Goal: Obtain resource: Download file/media

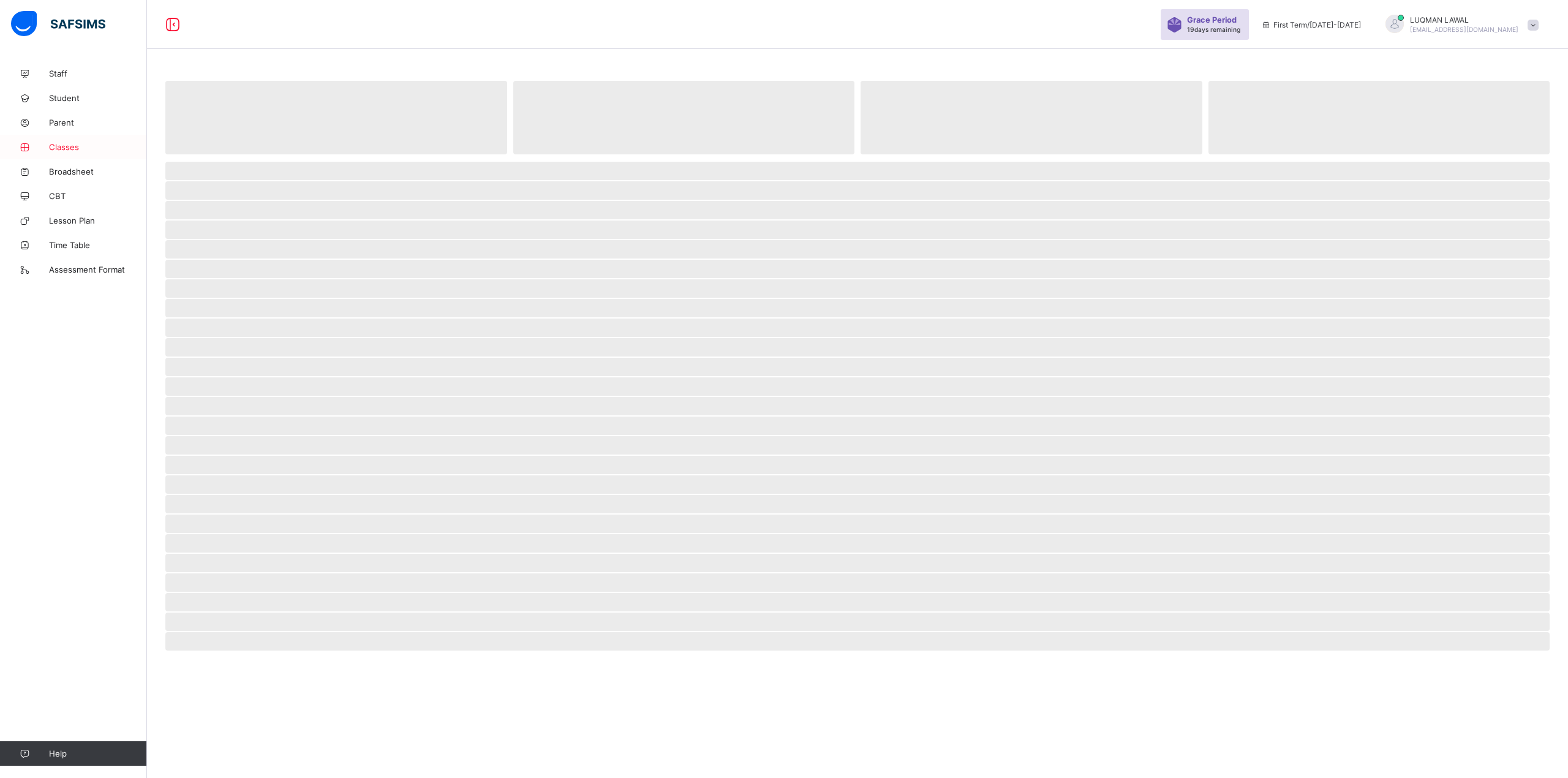
click at [111, 150] on span "Classes" at bounding box center [98, 147] width 98 height 10
click at [94, 169] on span "Broadsheet" at bounding box center [98, 171] width 98 height 10
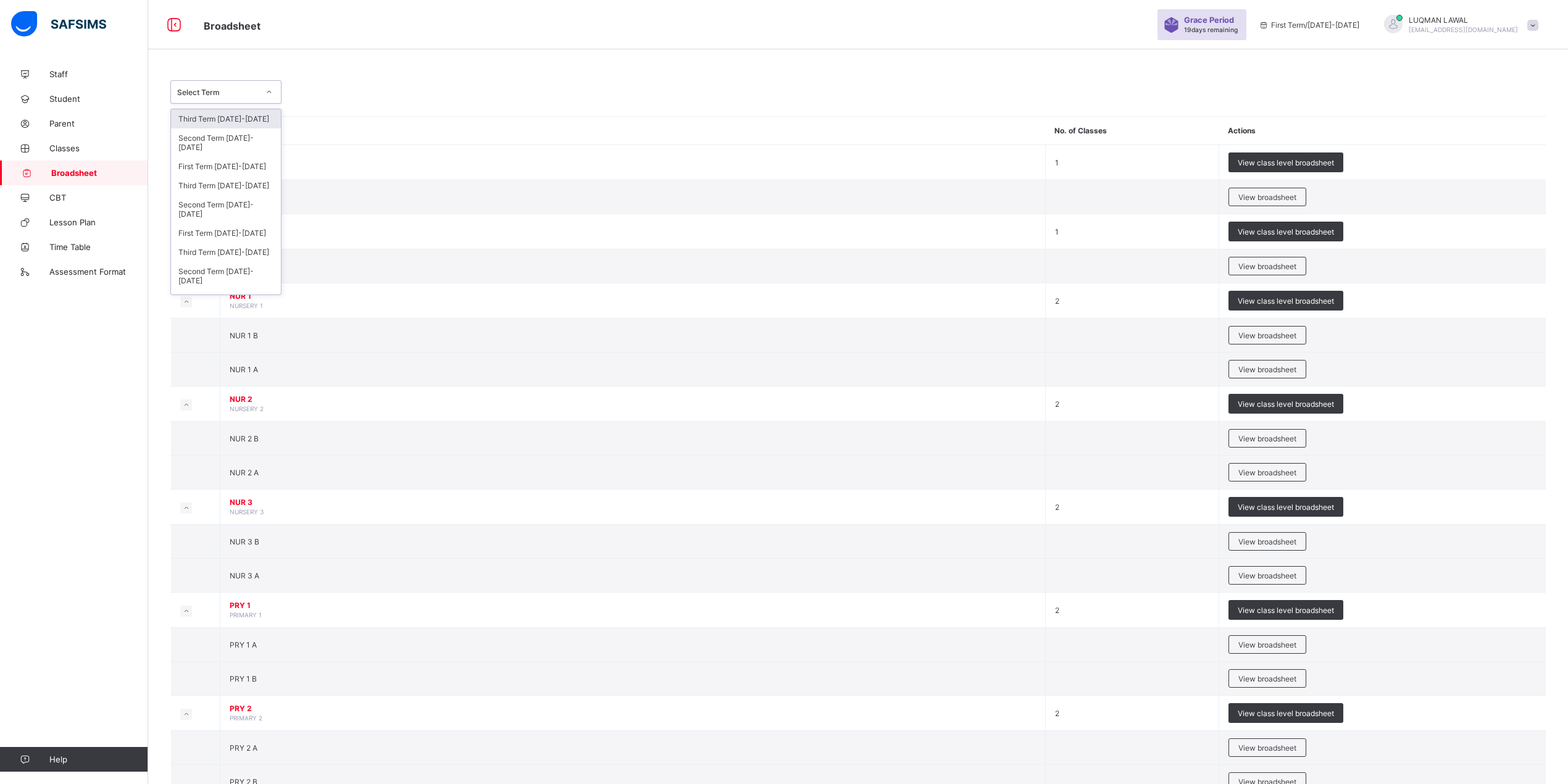
click at [260, 96] on div at bounding box center [269, 91] width 21 height 20
click at [255, 185] on div "Third Term [DATE]-[DATE]" at bounding box center [225, 185] width 110 height 19
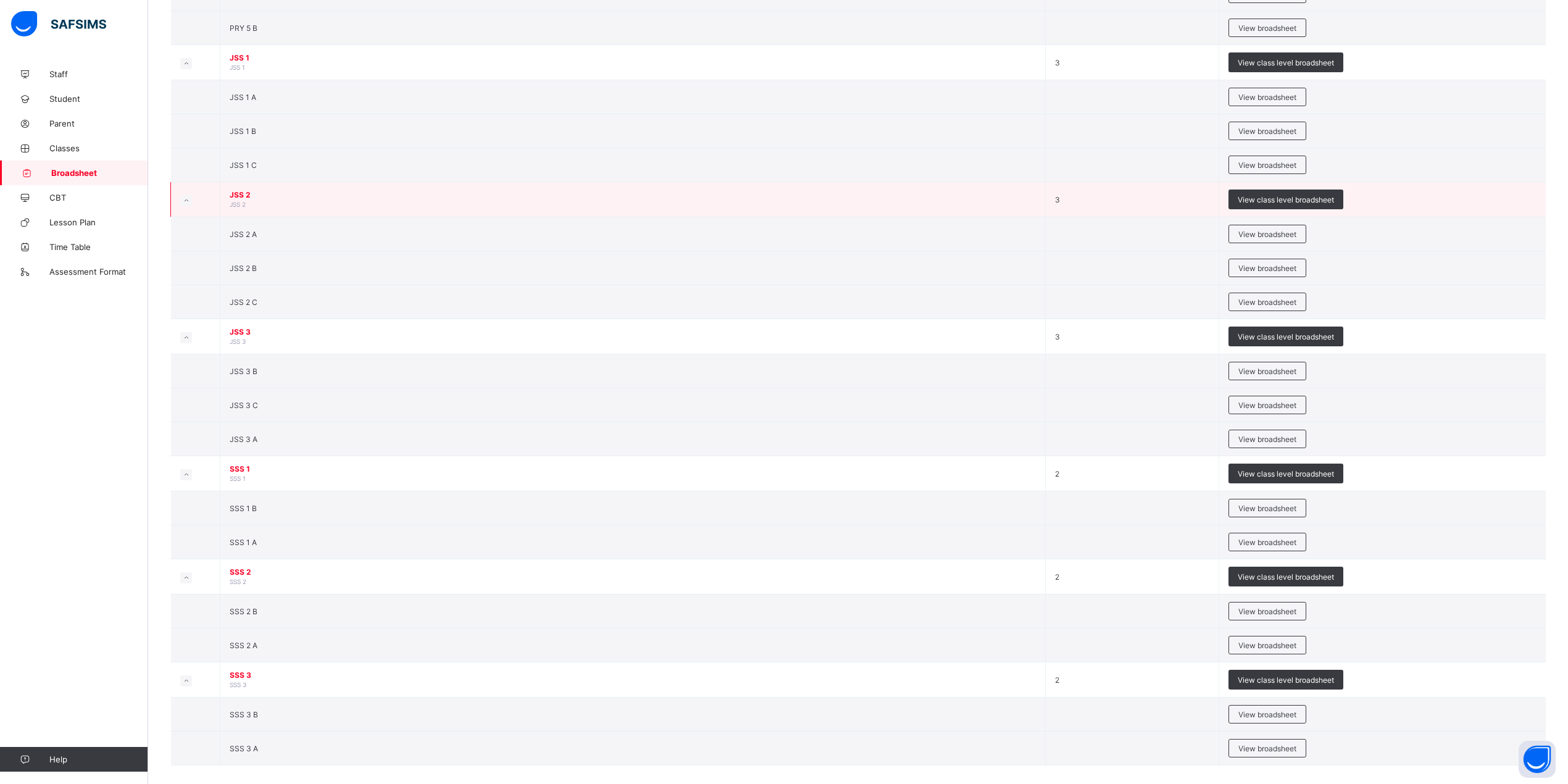
scroll to position [1128, 0]
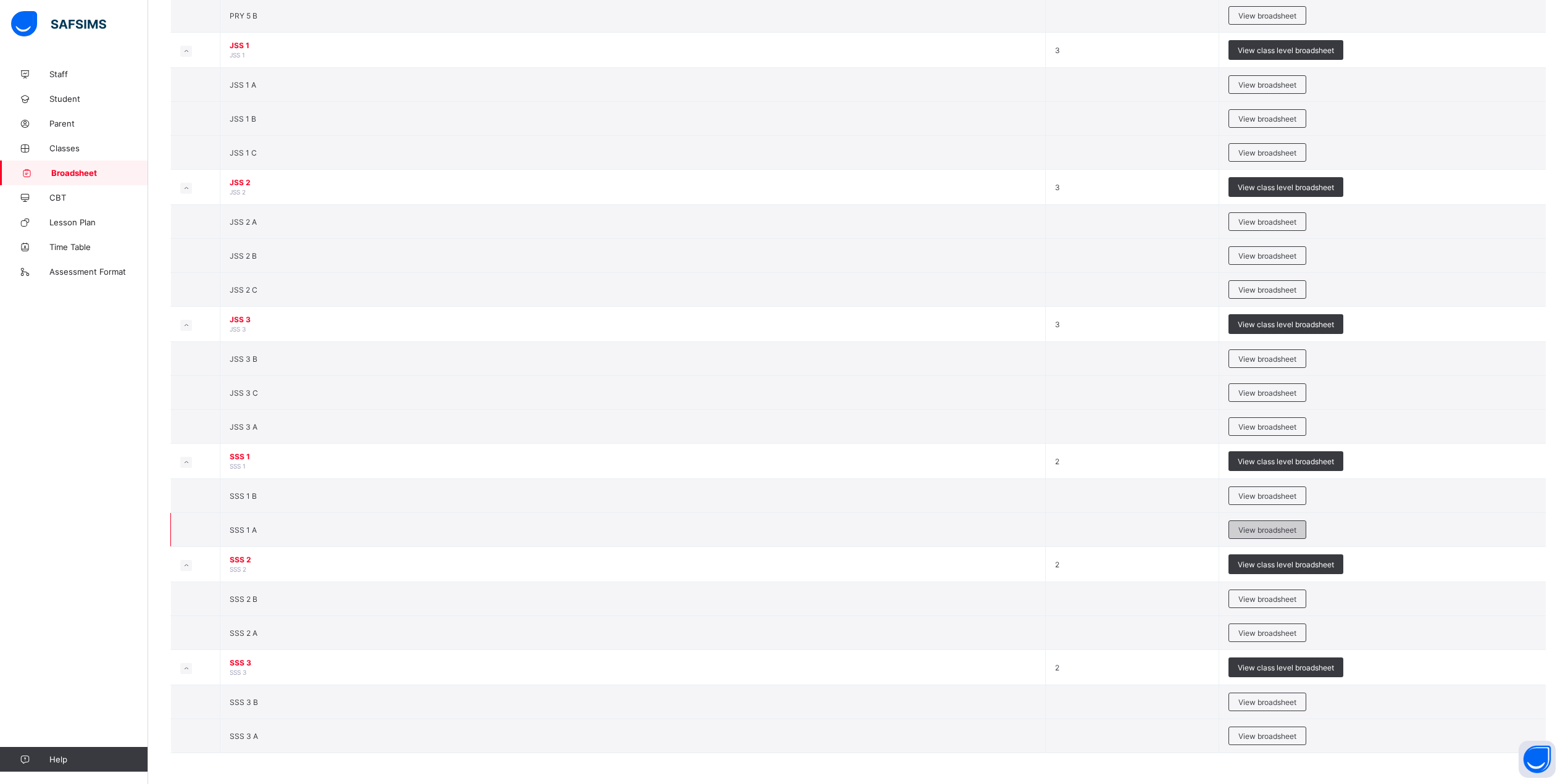
click at [1259, 525] on span "View broadsheet" at bounding box center [1267, 530] width 58 height 10
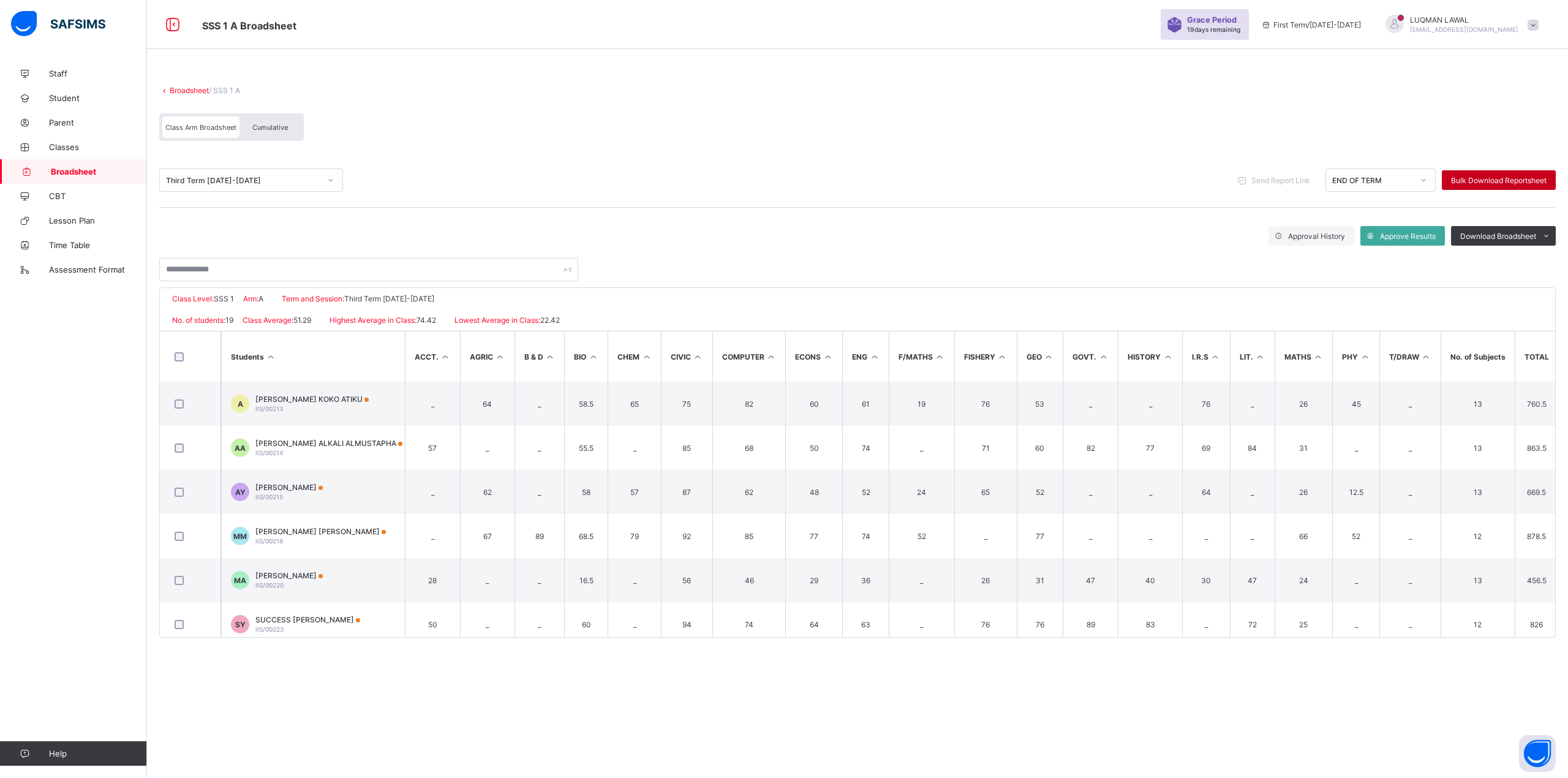
click at [1492, 177] on span "Bulk Download Reportsheet" at bounding box center [1499, 181] width 95 height 10
click at [273, 128] on span "Cumulative" at bounding box center [270, 127] width 36 height 9
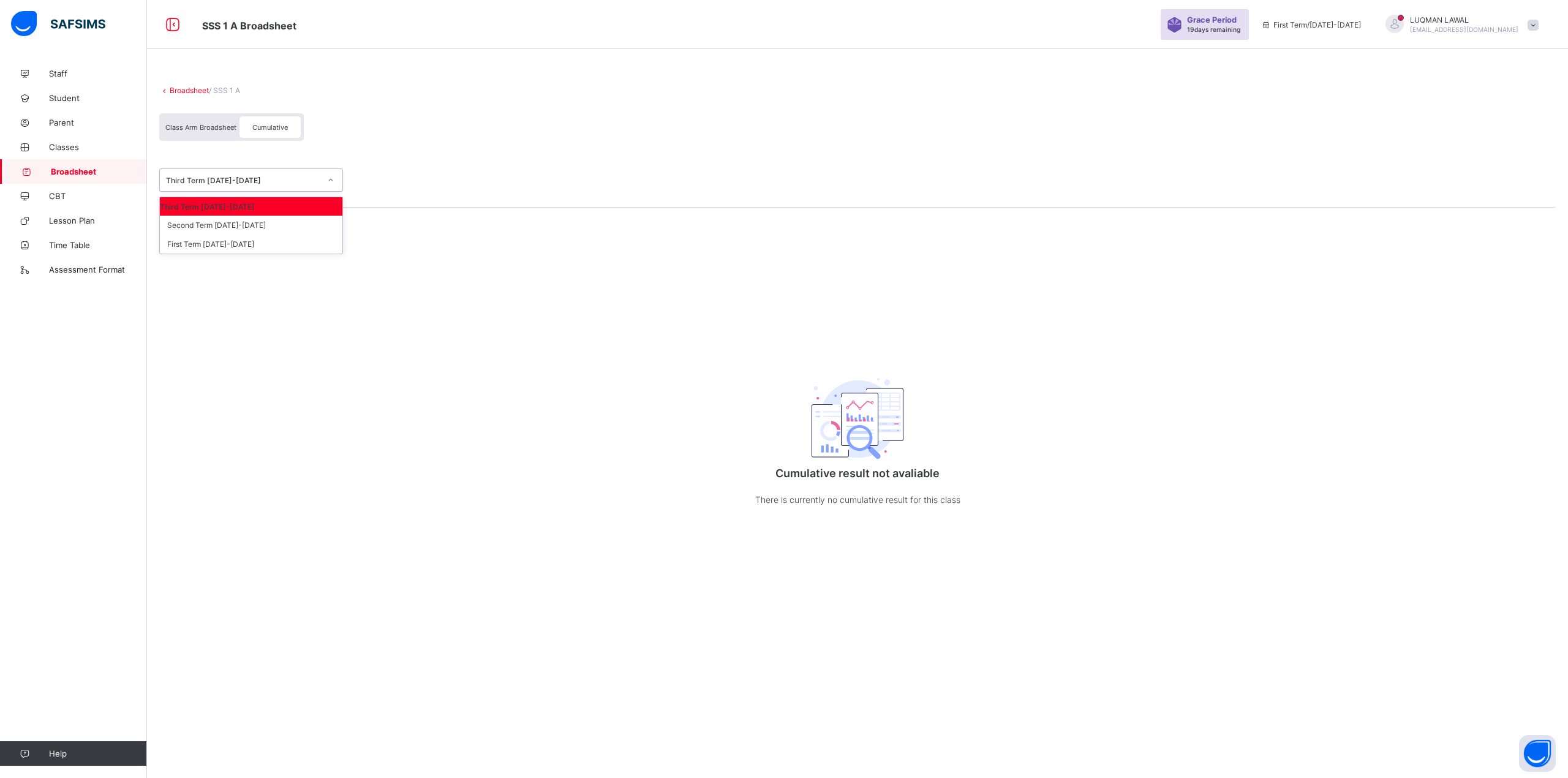
click at [327, 182] on div at bounding box center [331, 180] width 21 height 20
click at [266, 207] on div "Third Term [DATE]-[DATE]" at bounding box center [251, 206] width 182 height 18
click at [317, 193] on div "Third Term [DATE]-[DATE]" at bounding box center [857, 180] width 1396 height 55
click at [336, 180] on div at bounding box center [331, 180] width 21 height 20
click at [195, 130] on span "Class Arm Broadsheet" at bounding box center [200, 127] width 71 height 9
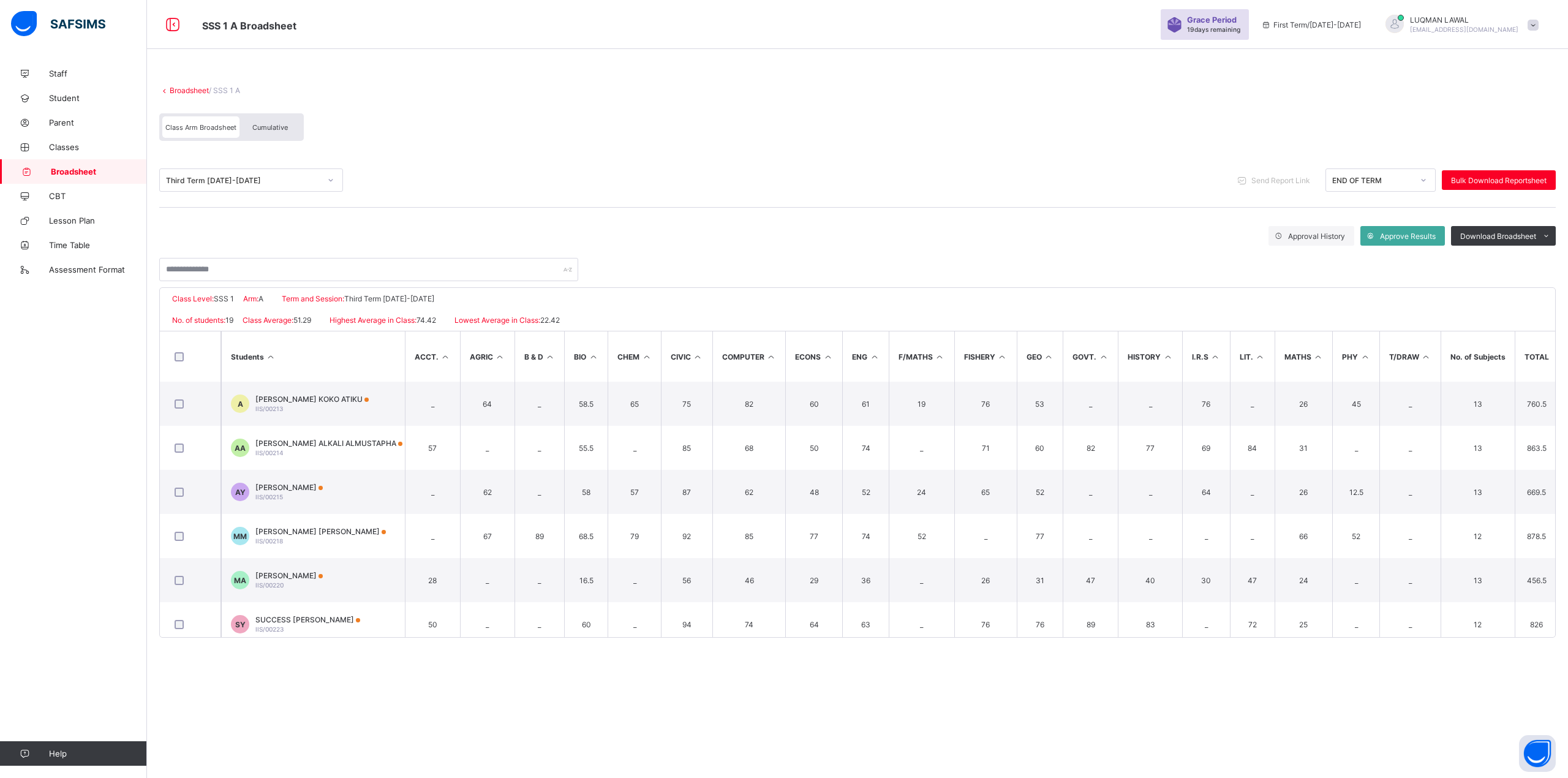
drag, startPoint x: 246, startPoint y: 127, endPoint x: 247, endPoint y: 150, distance: 23.0
click at [246, 127] on div "Cumulative" at bounding box center [270, 126] width 61 height 21
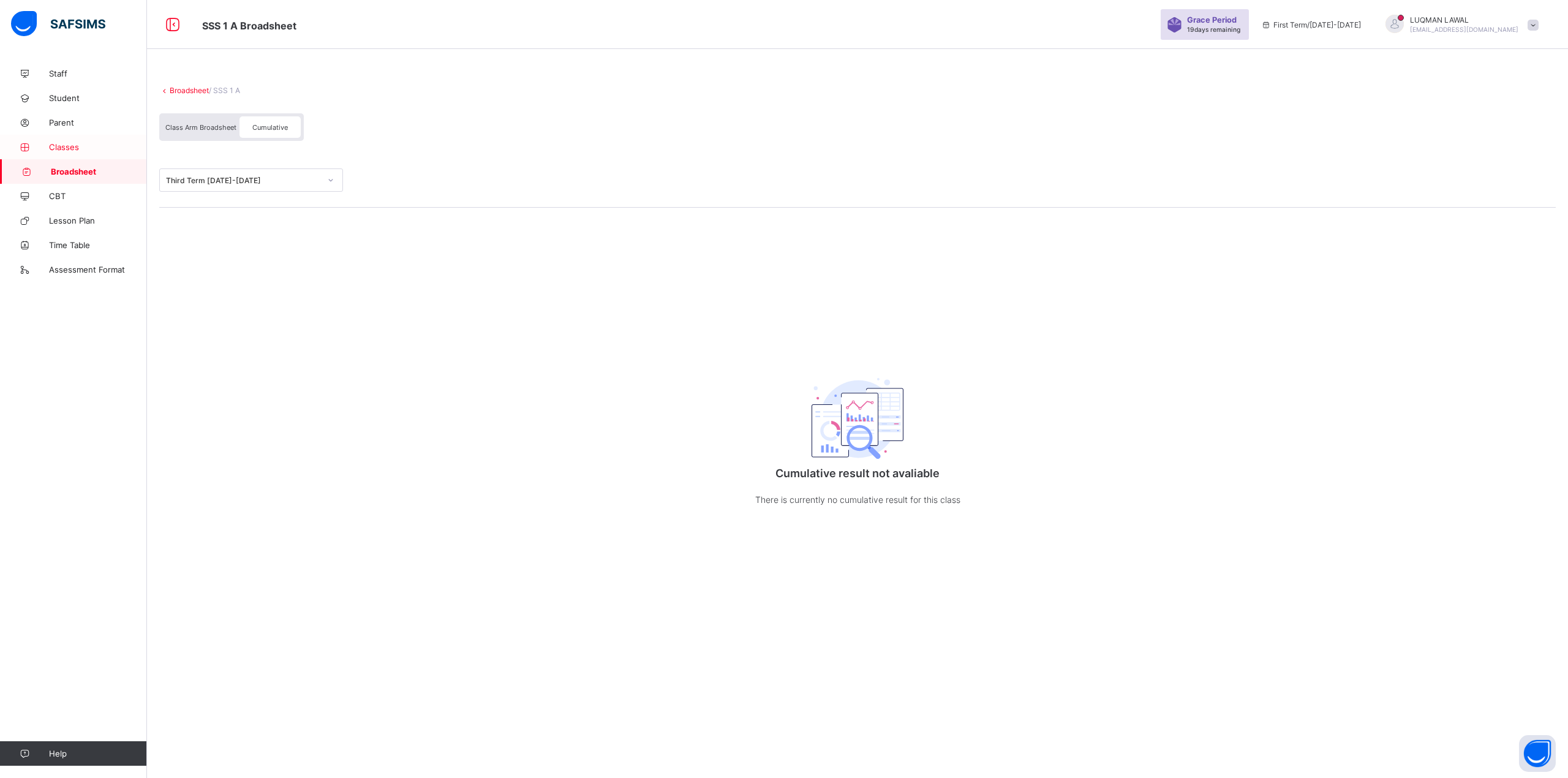
click at [69, 150] on span "Classes" at bounding box center [98, 147] width 98 height 10
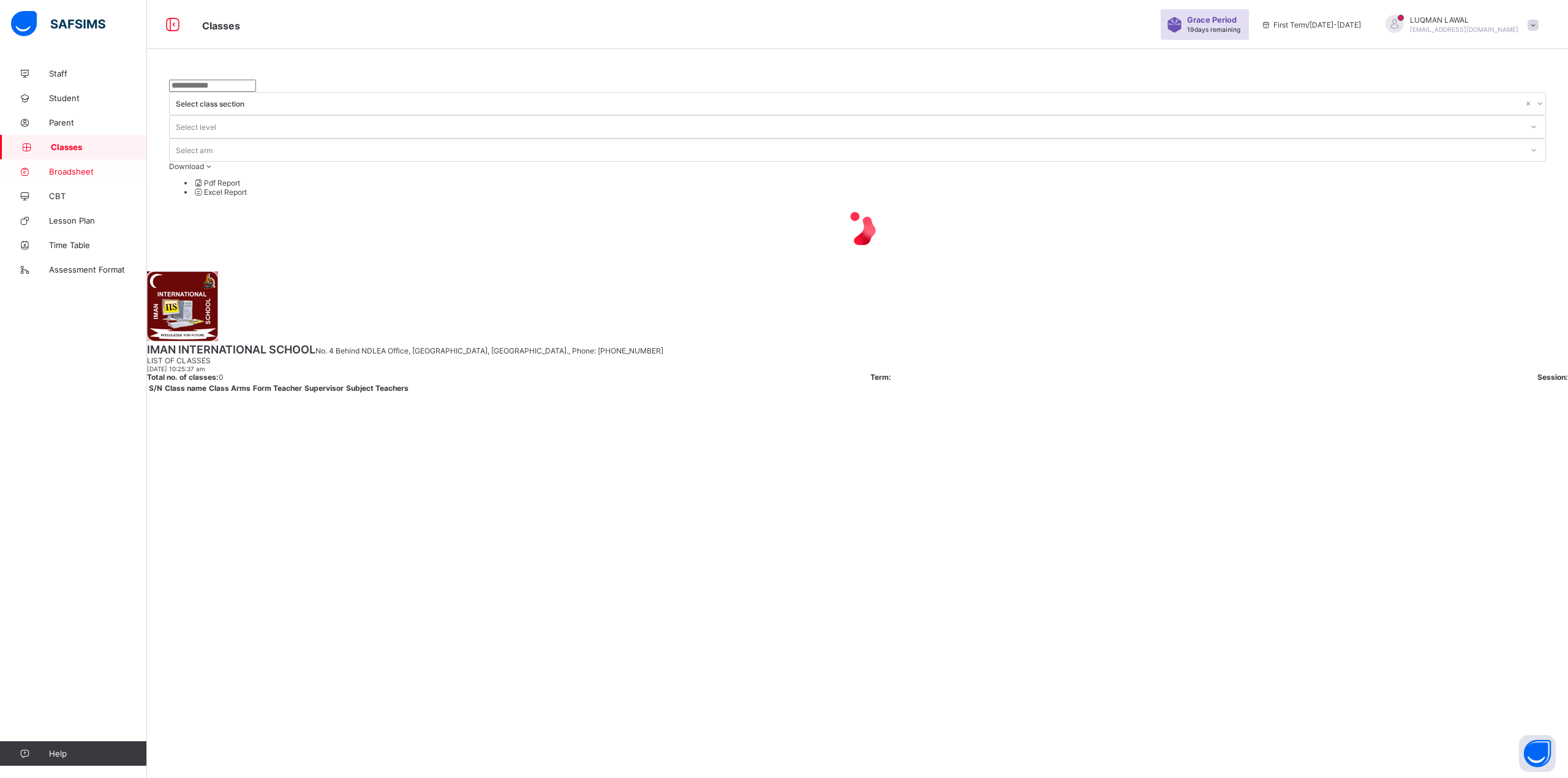
click at [88, 169] on span "Broadsheet" at bounding box center [98, 171] width 98 height 10
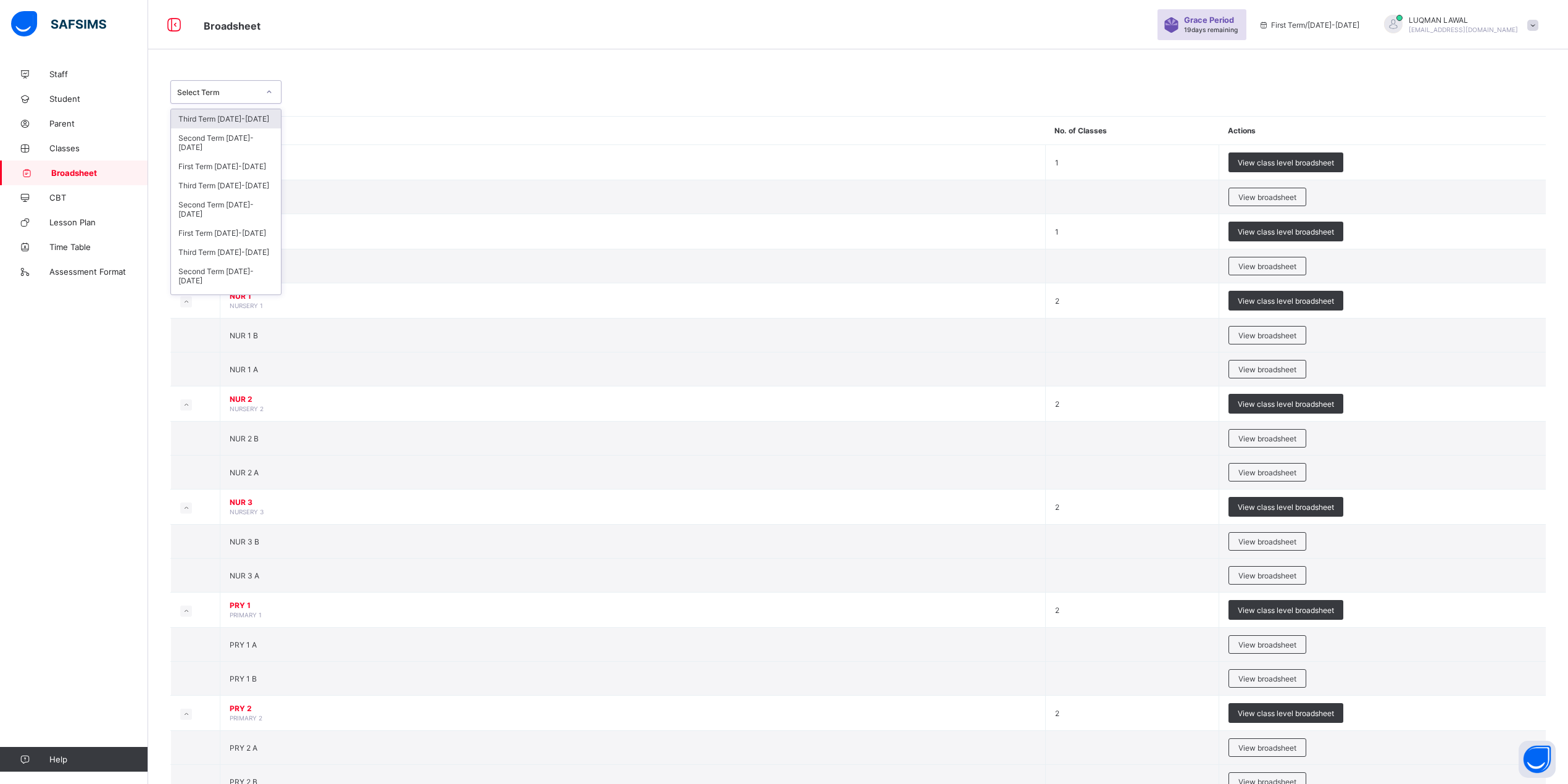
click at [273, 87] on div at bounding box center [269, 91] width 21 height 20
click at [233, 117] on div "Third Term [DATE]-[DATE]" at bounding box center [225, 119] width 110 height 19
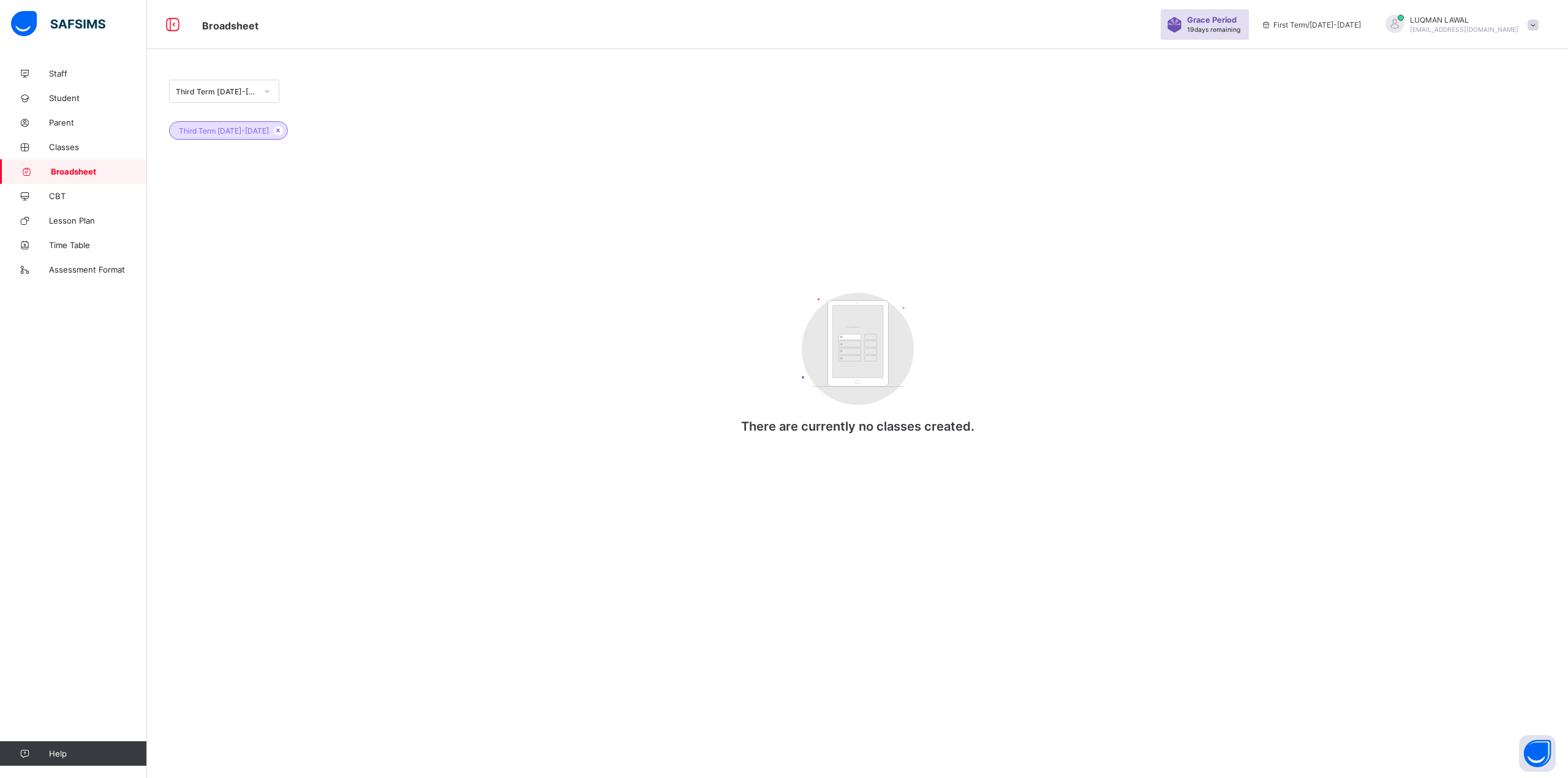
click at [265, 86] on icon at bounding box center [267, 91] width 7 height 12
click at [247, 182] on div "Third Term [DATE]-[DATE]" at bounding box center [224, 184] width 109 height 19
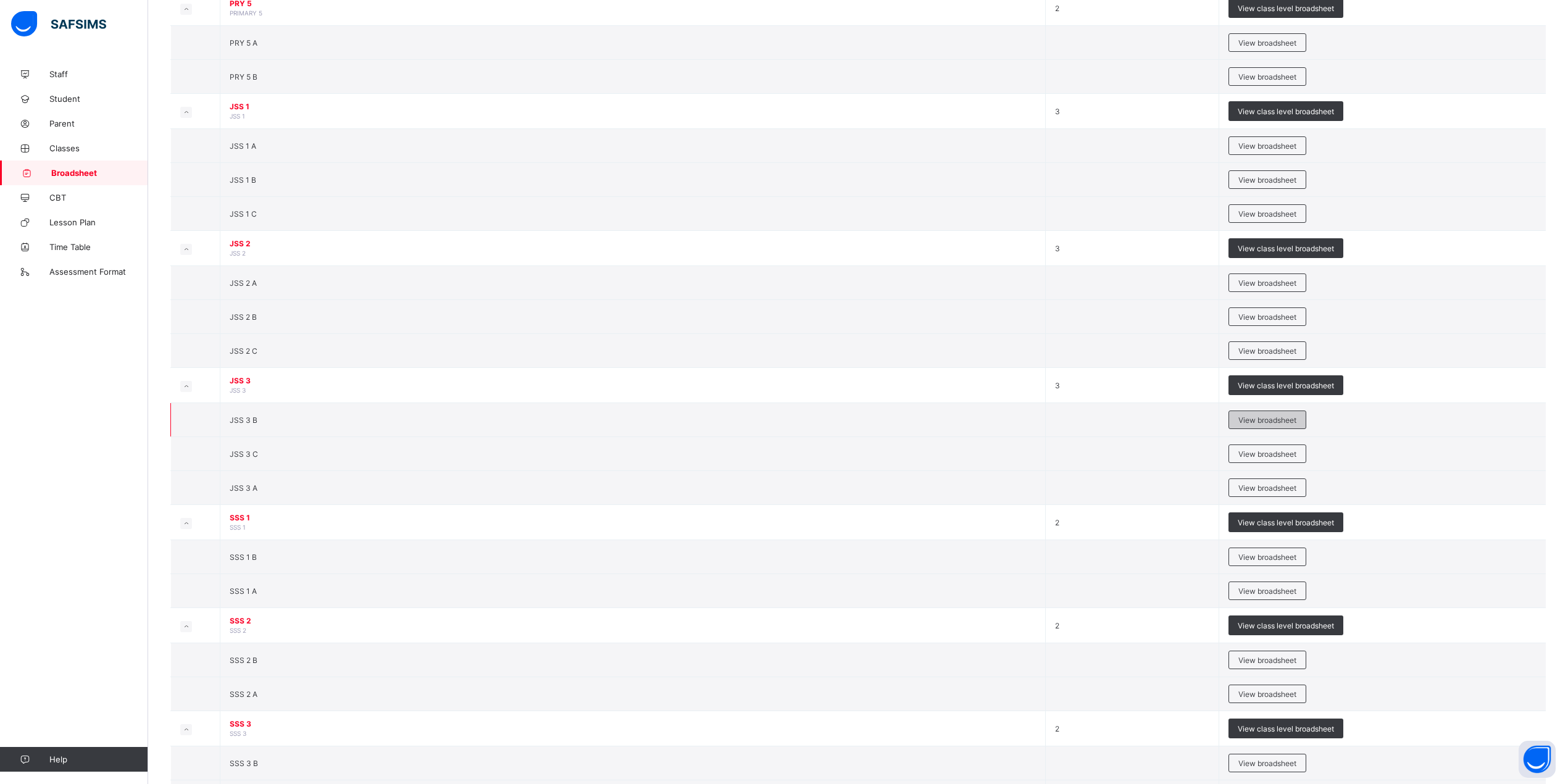
scroll to position [1128, 0]
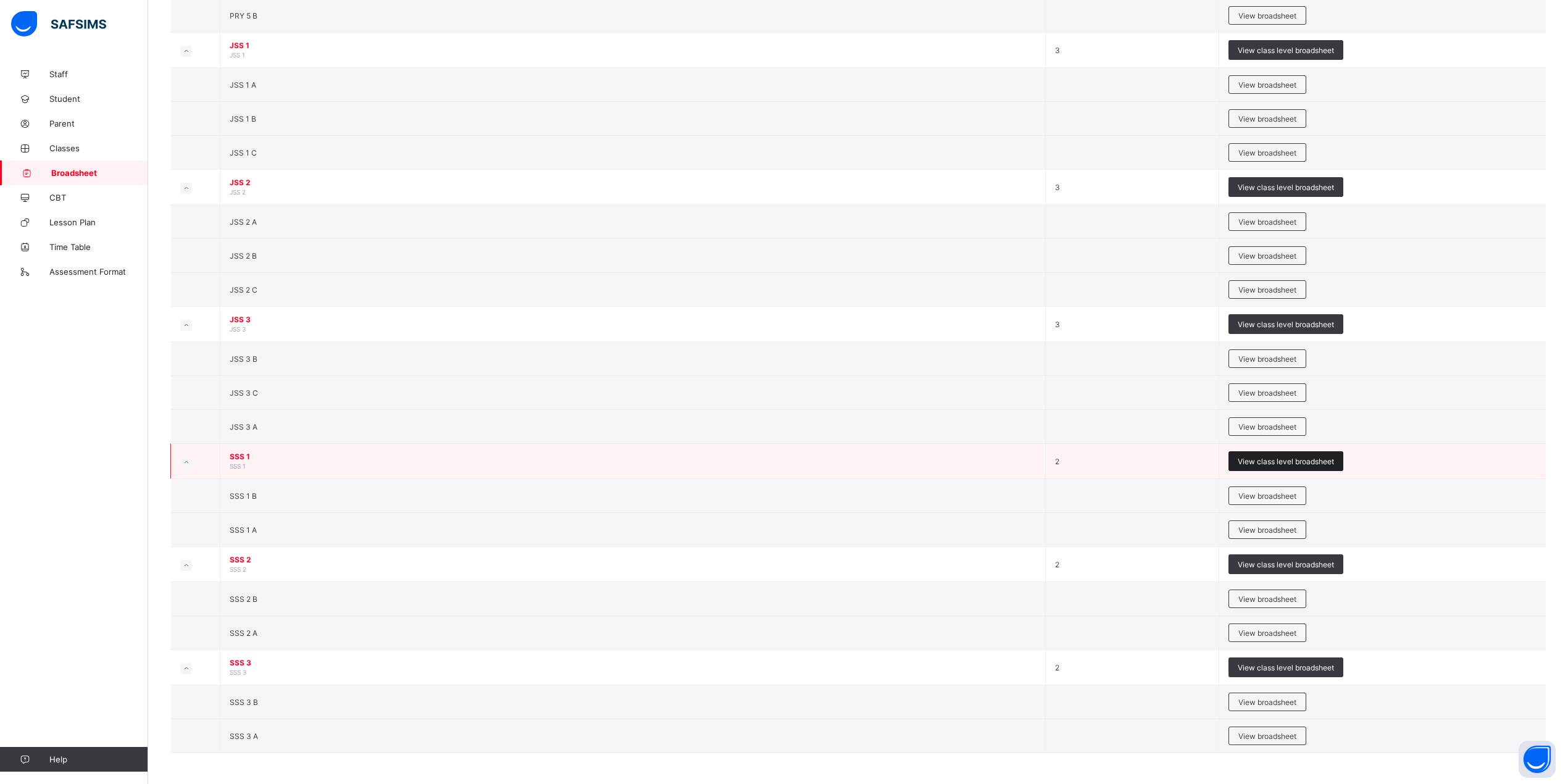
click at [1297, 460] on span "View class level broadsheet" at bounding box center [1286, 462] width 96 height 10
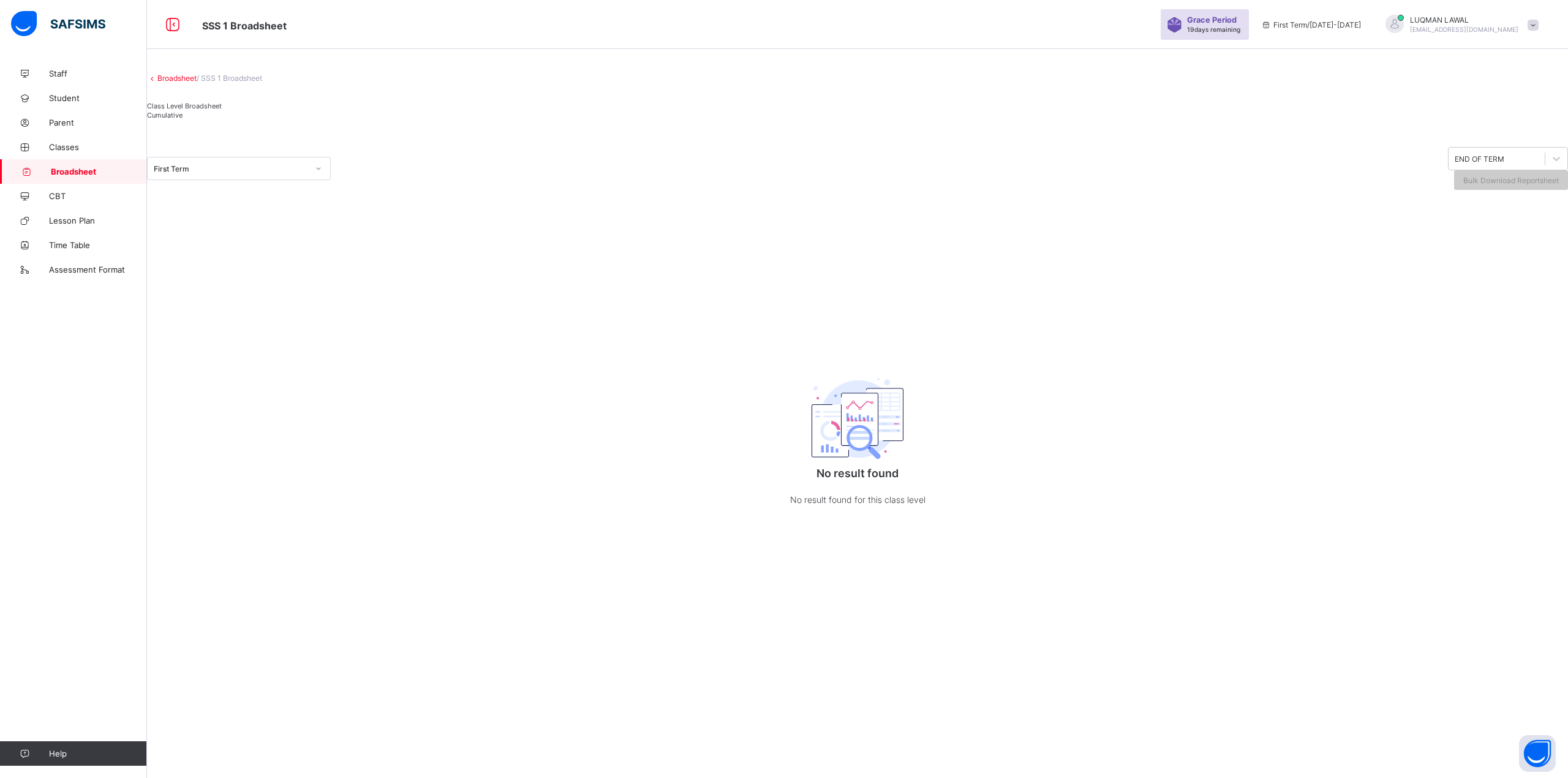
click at [323, 178] on div at bounding box center [318, 168] width 21 height 20
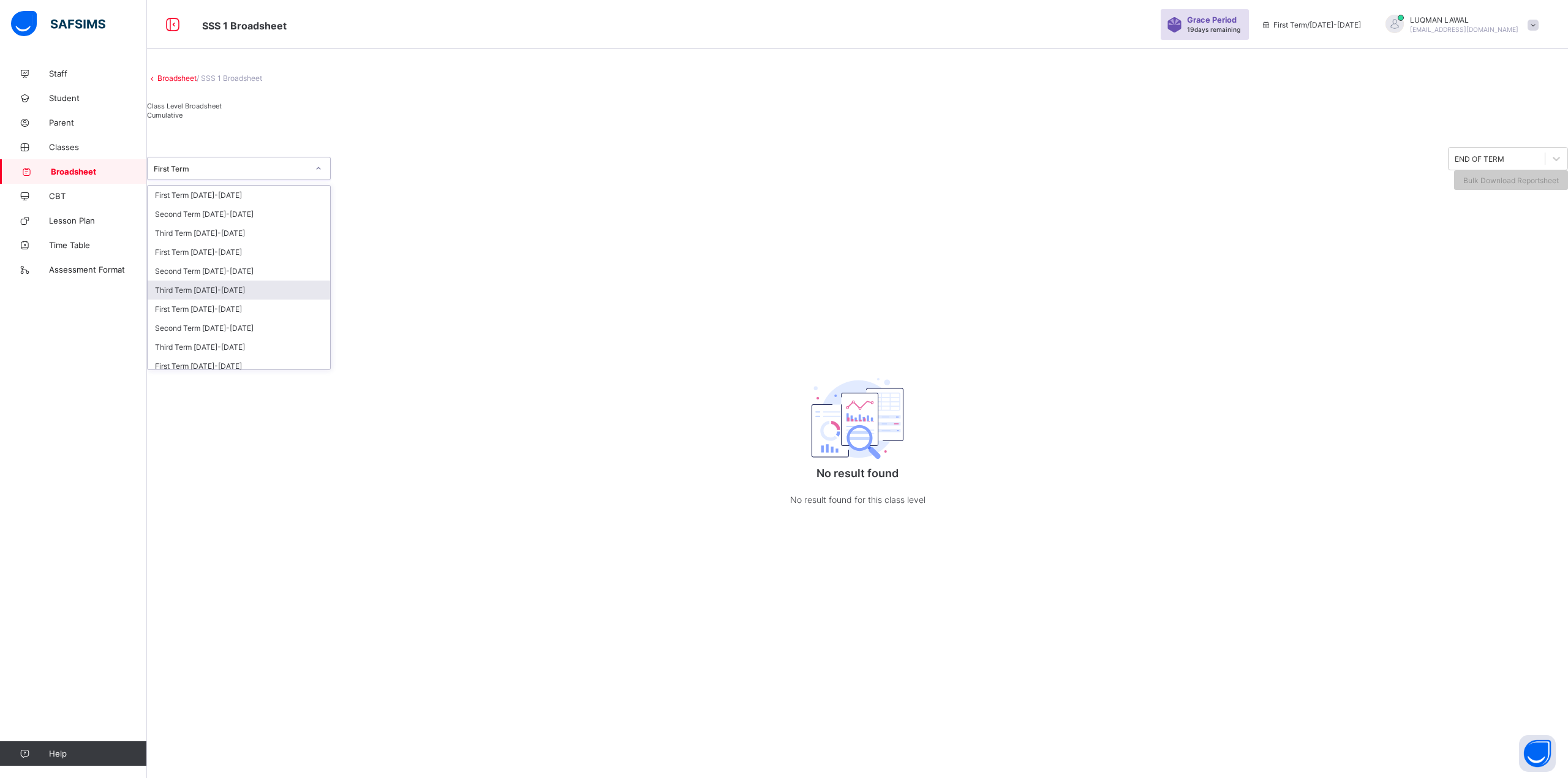
click at [280, 299] on div "Third Term [DATE]-[DATE]" at bounding box center [239, 290] width 182 height 19
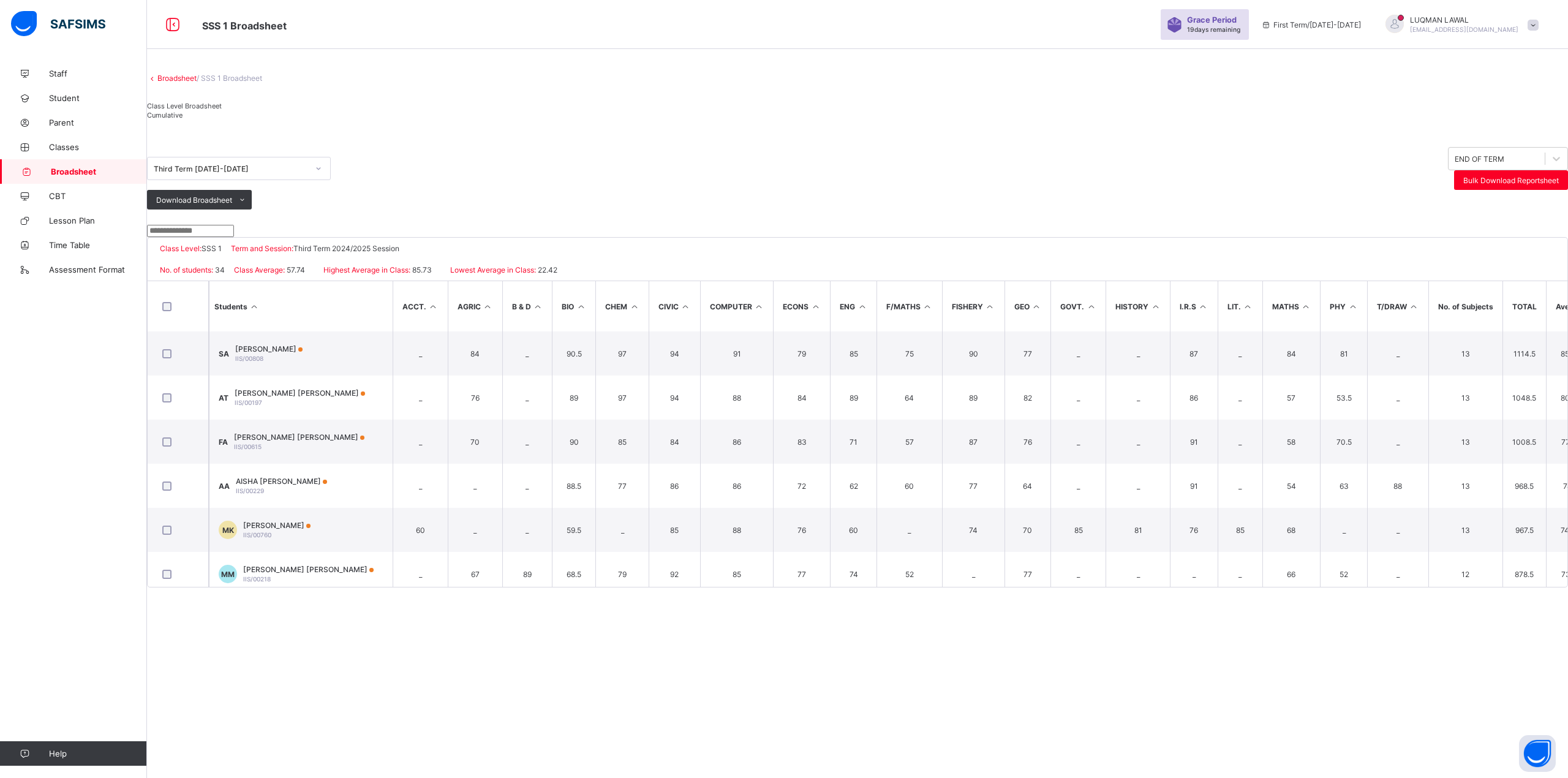
click at [182, 119] on span "Cumulative" at bounding box center [165, 115] width 36 height 9
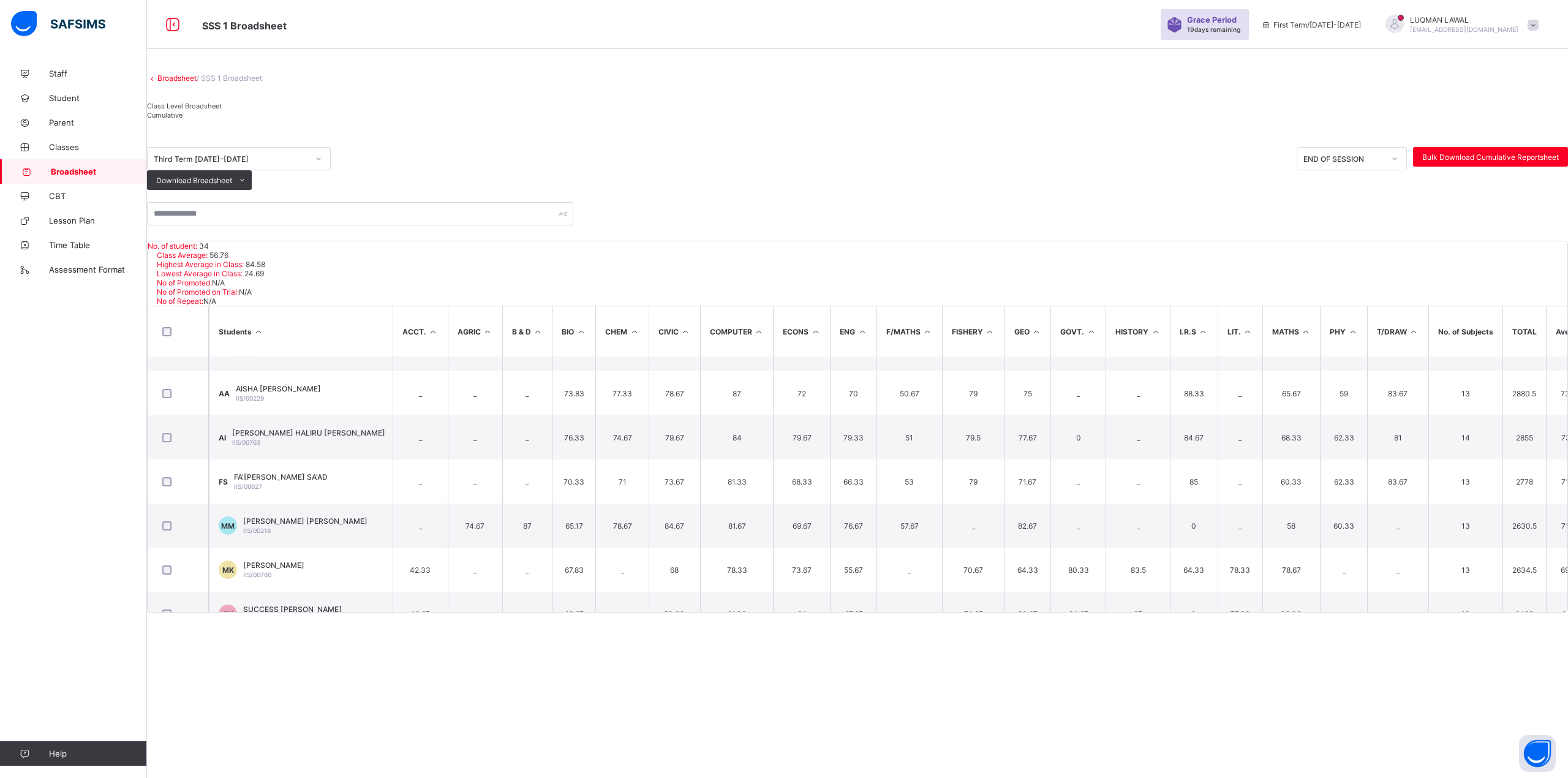
scroll to position [100, 0]
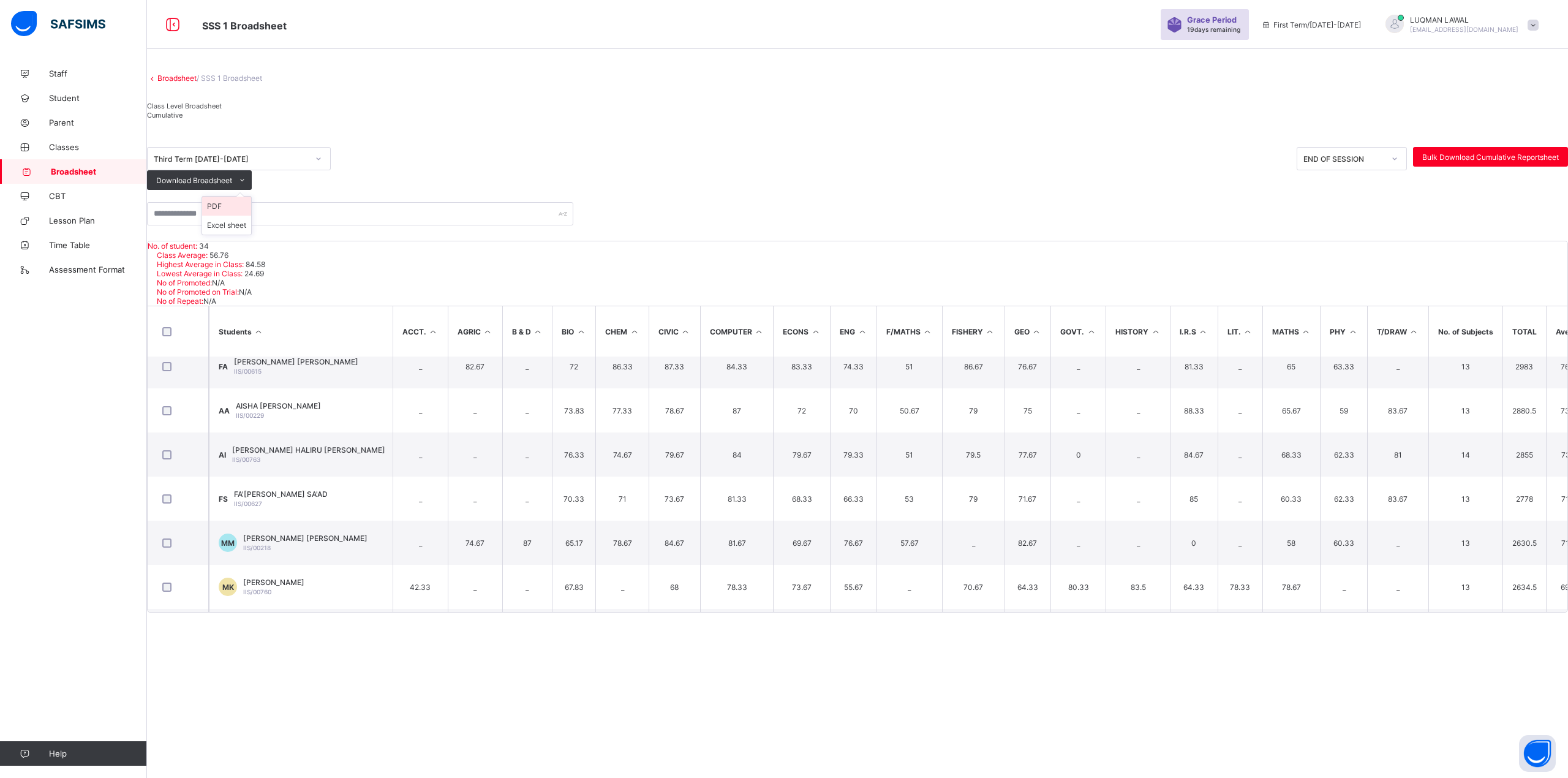
click at [251, 216] on li "PDF" at bounding box center [227, 206] width 49 height 19
drag, startPoint x: 1216, startPoint y: 628, endPoint x: 1269, endPoint y: 637, distance: 53.8
click at [1269, 613] on div "Broadsheet / SSS 1 Broadsheet Class Level Broadsheet Cumulative Third Term [DAT…" at bounding box center [858, 336] width 1421 height 551
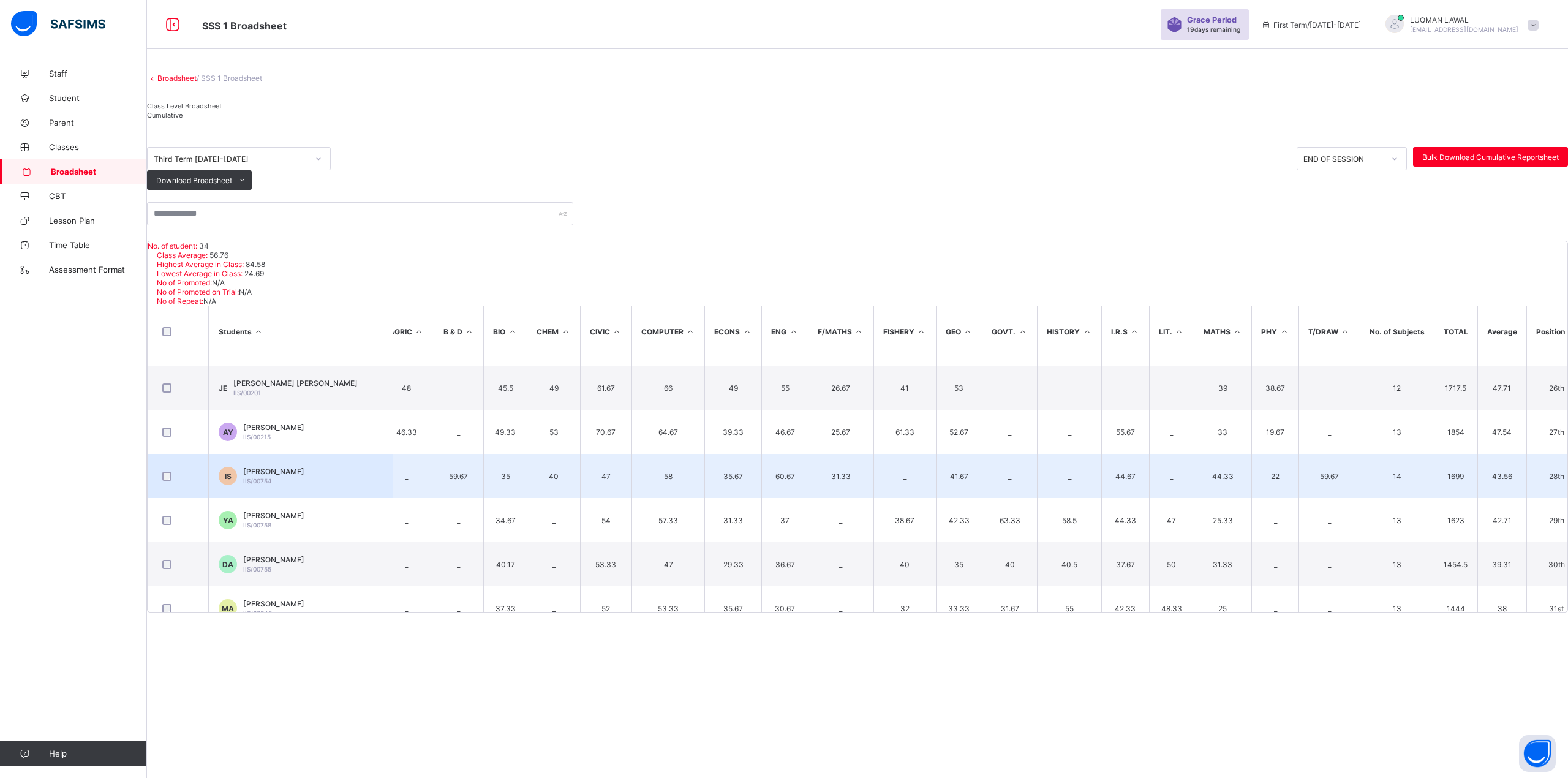
scroll to position [1248, 68]
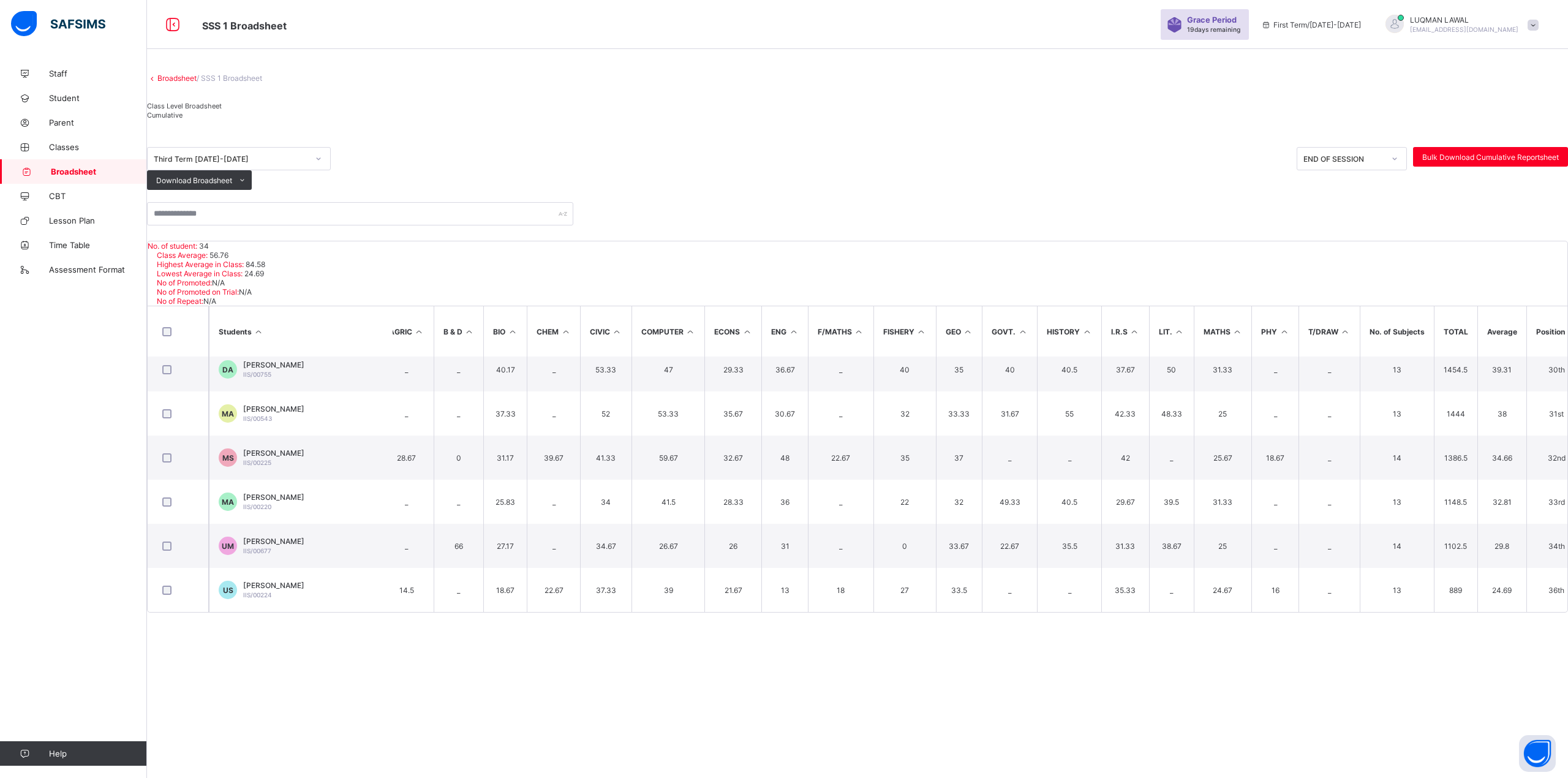
click at [1552, 613] on div "IMAN INTERNATIONAL SCHOOL Date: [DATE] 10:27:21 am No. of student: 34 Class Ave…" at bounding box center [858, 426] width 1421 height 371
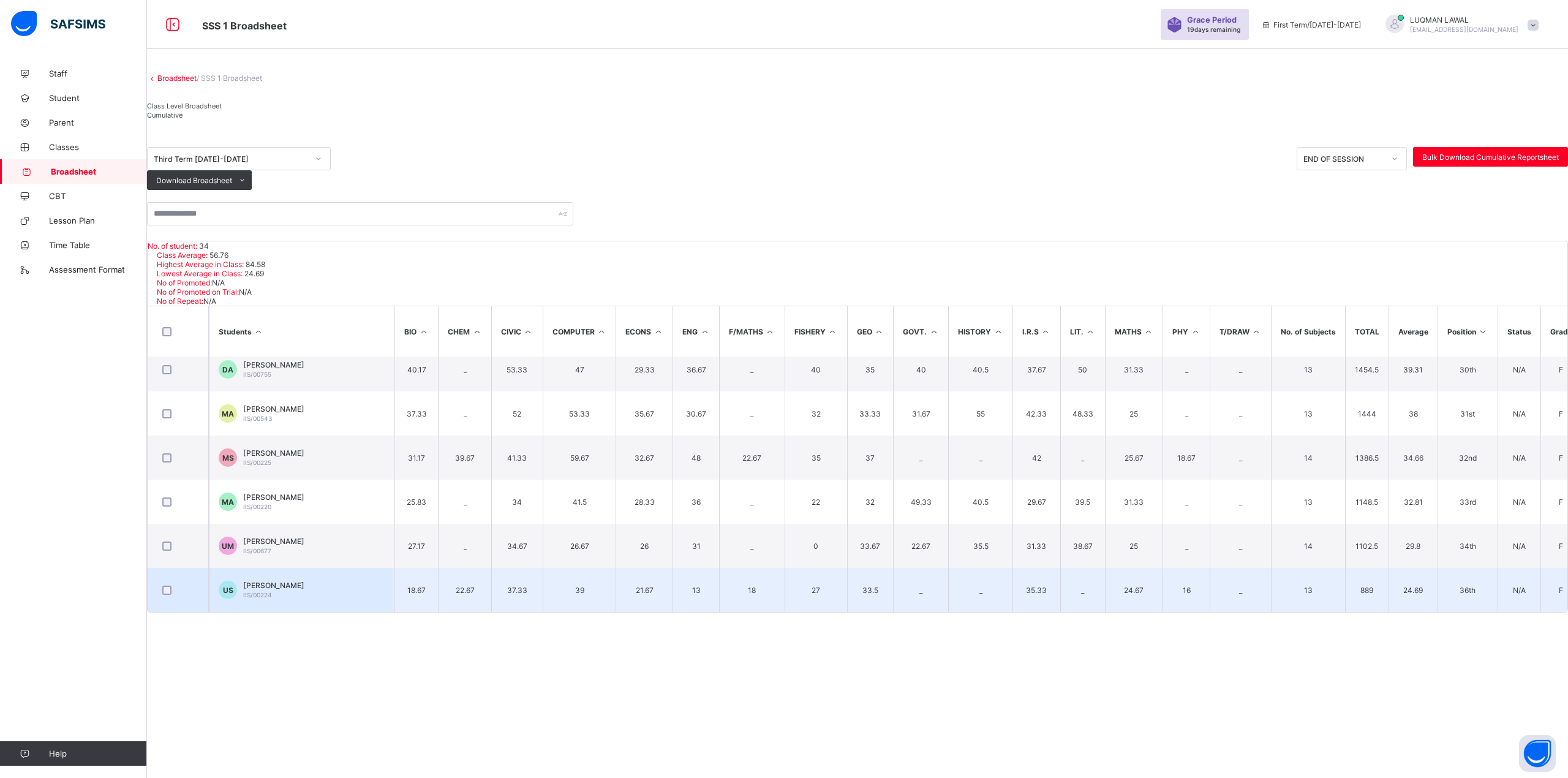
scroll to position [1248, 158]
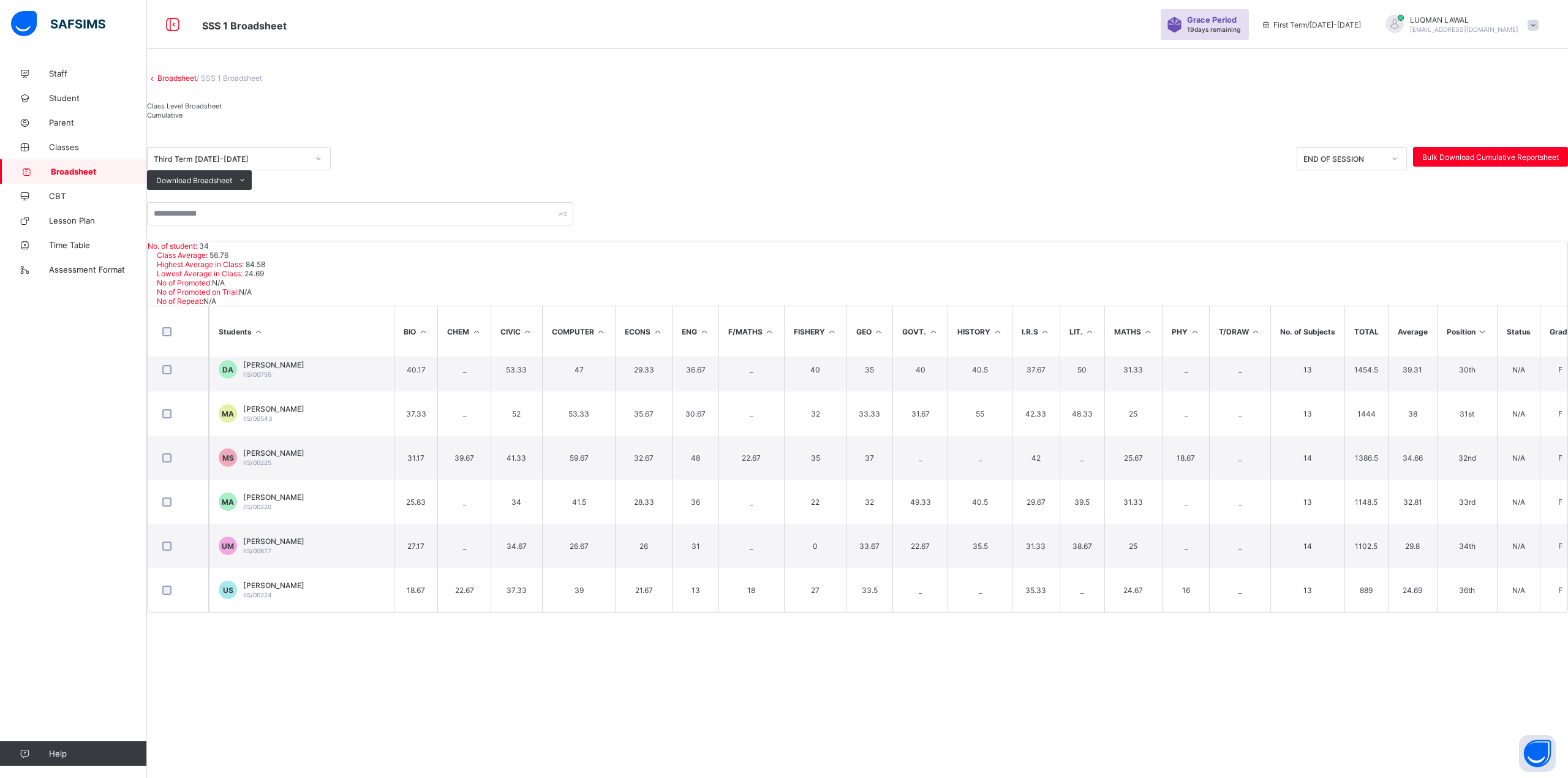
click at [1554, 613] on div "Broadsheet / SSS 1 Broadsheet Class Level Broadsheet Cumulative Third Term [DAT…" at bounding box center [858, 336] width 1421 height 551
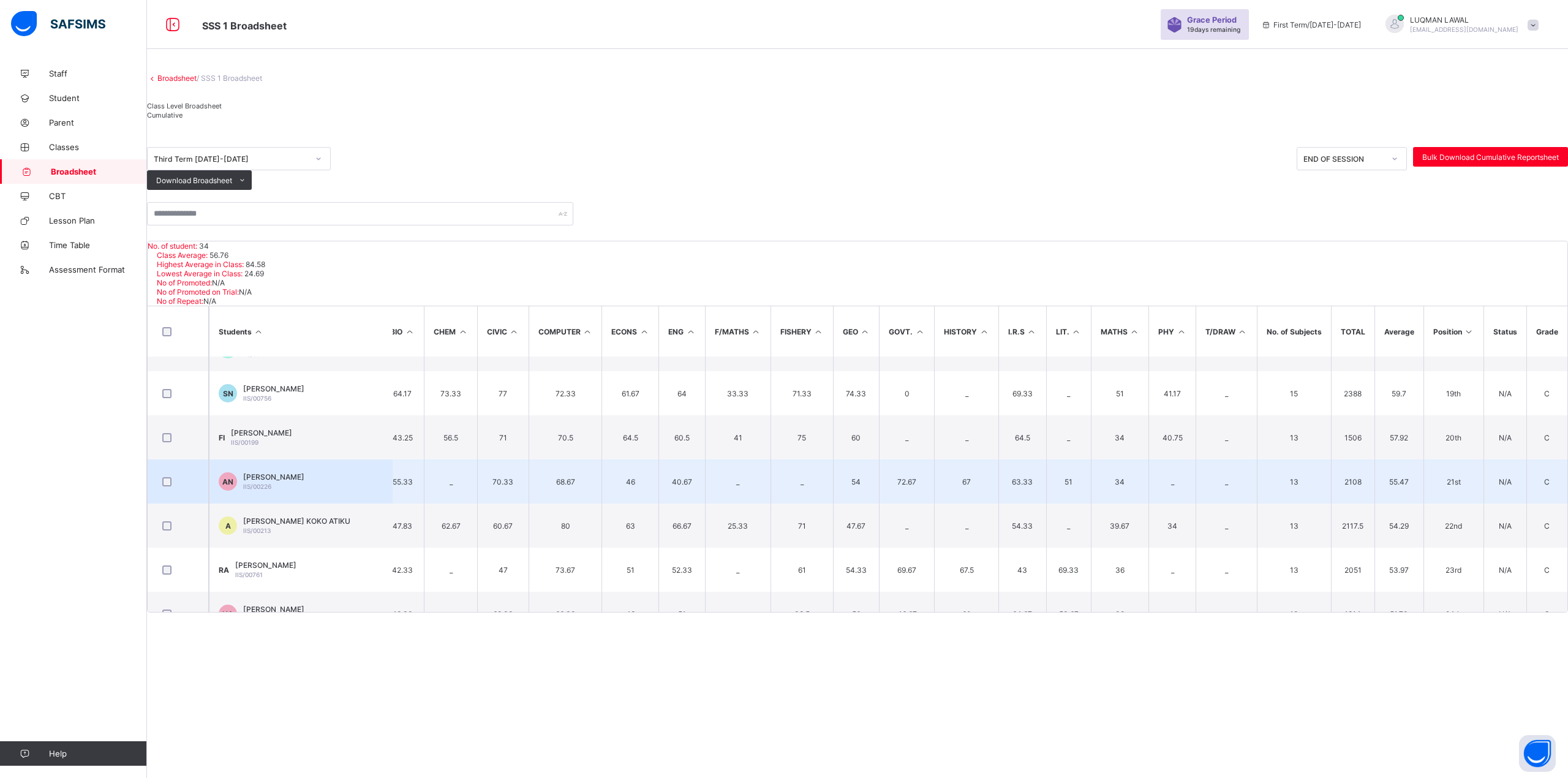
scroll to position [816, 200]
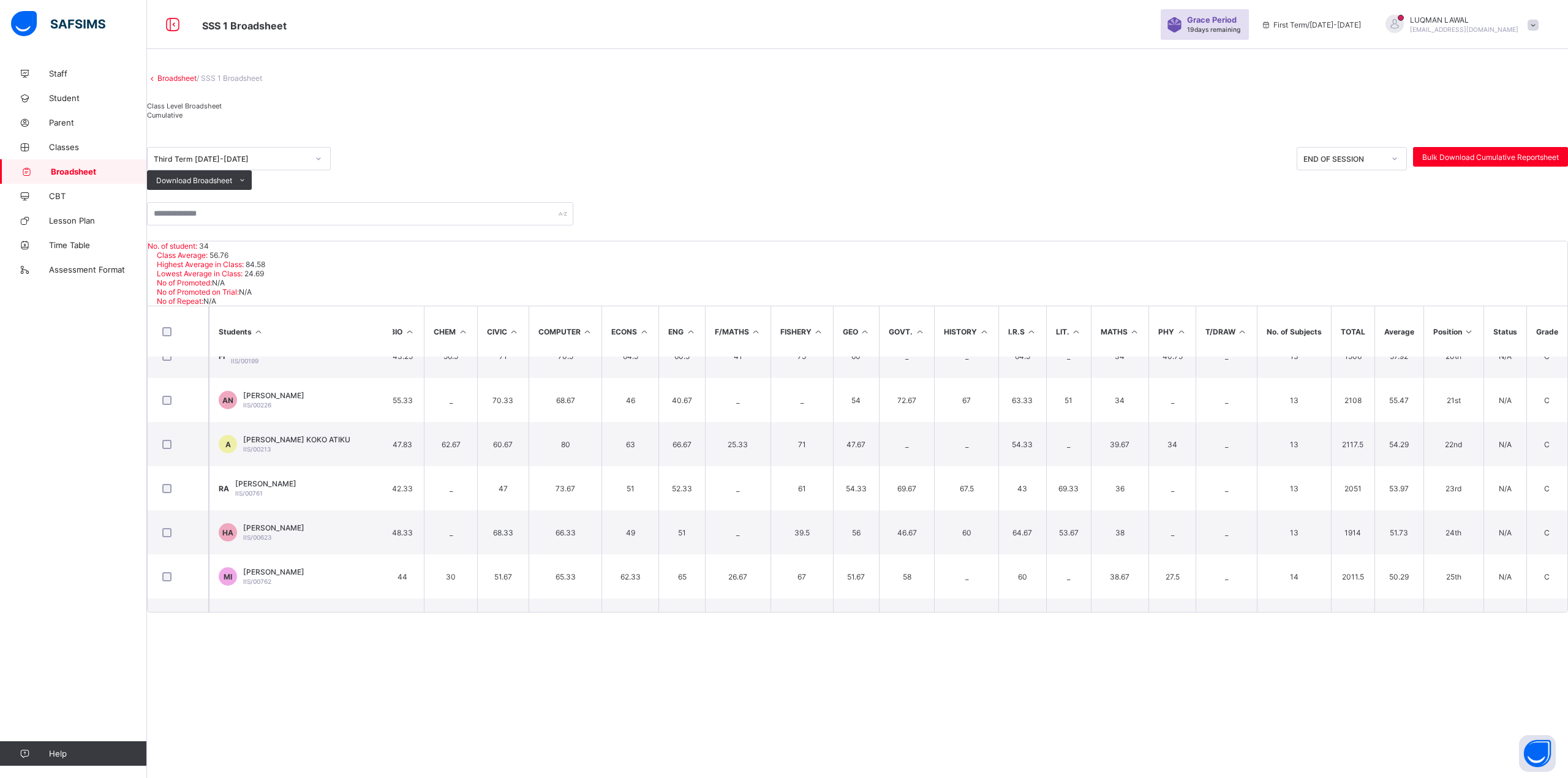
click at [211, 111] on span "Class Level Broadsheet" at bounding box center [185, 106] width 75 height 9
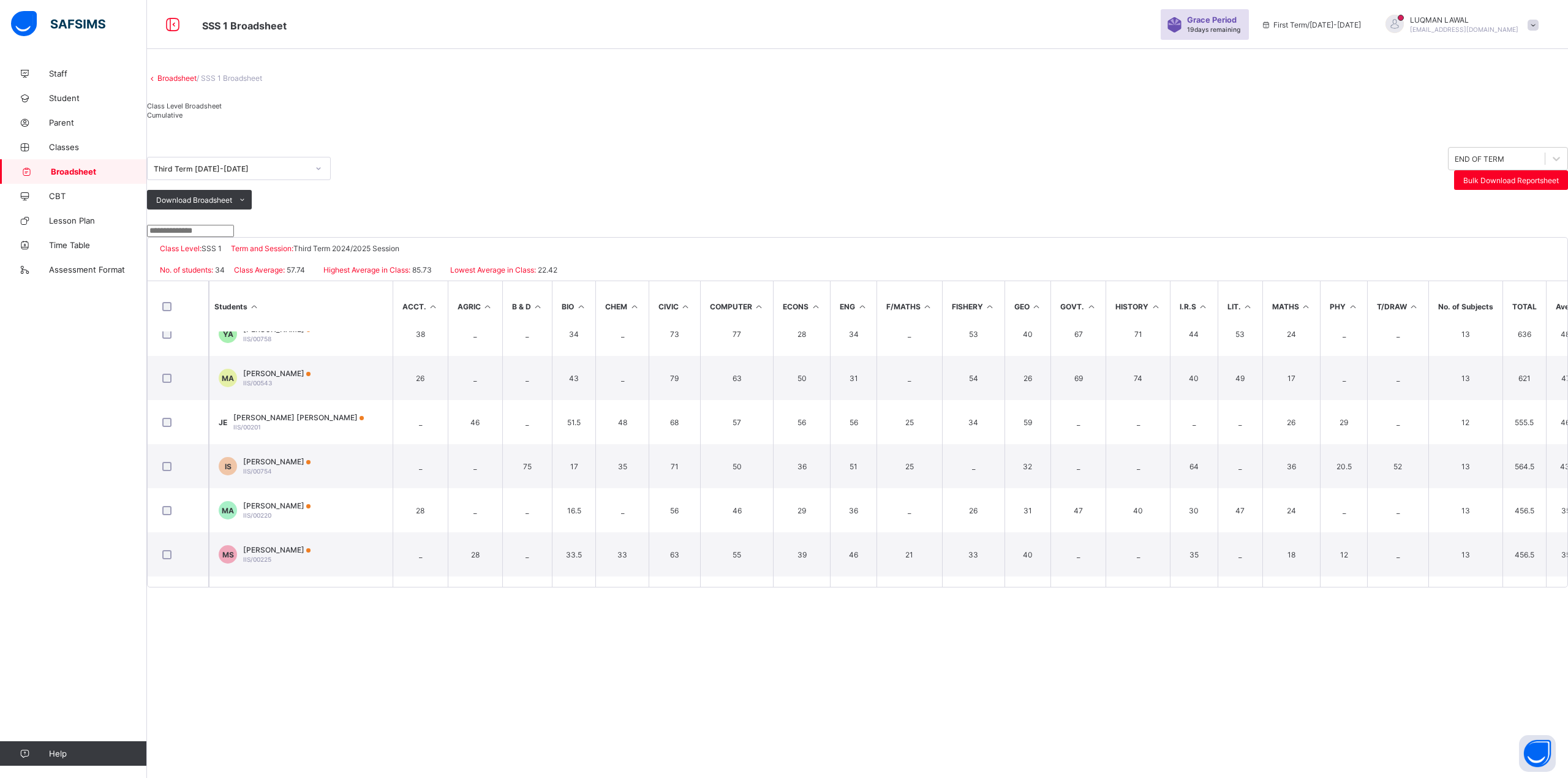
scroll to position [1248, 0]
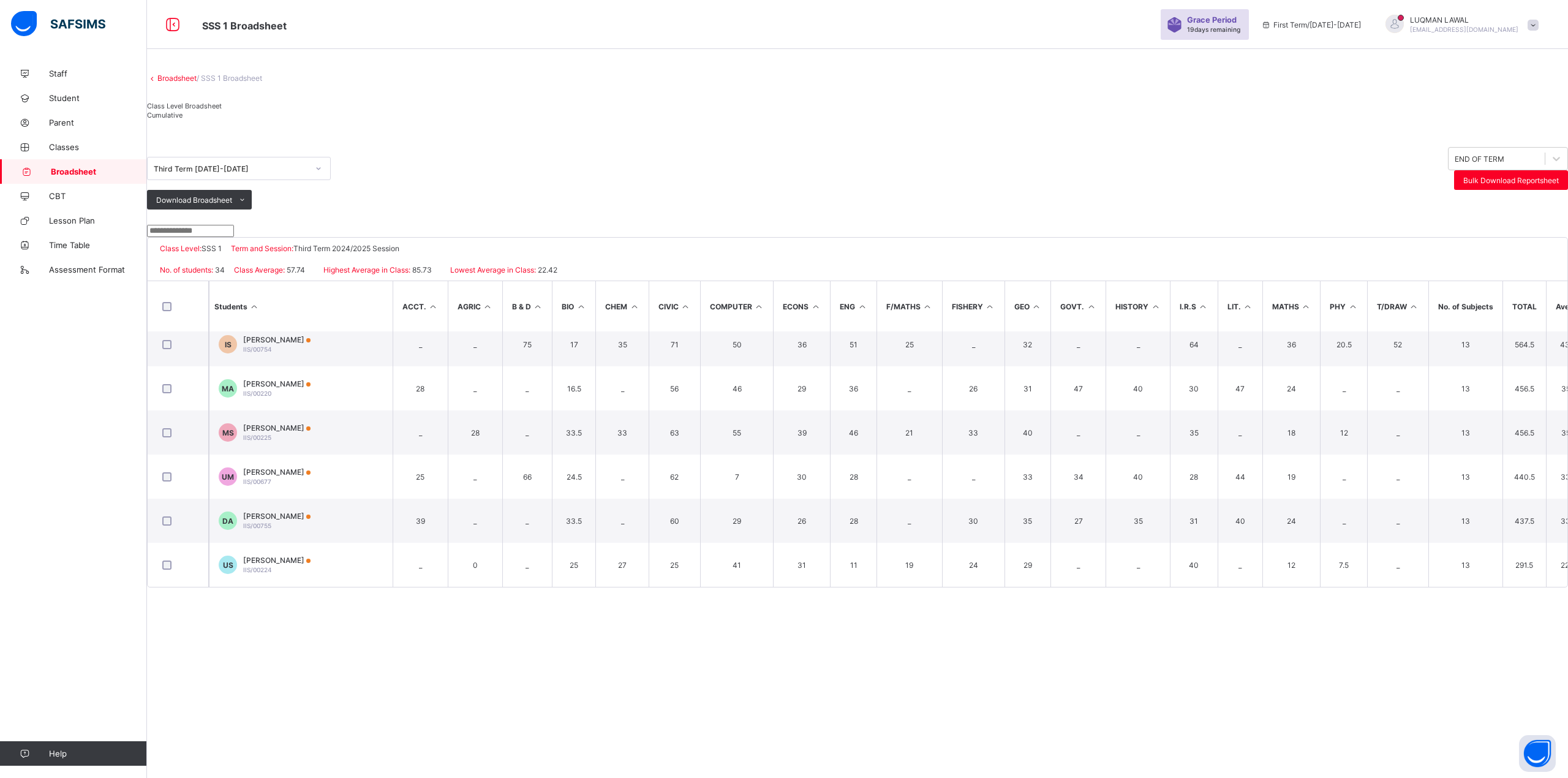
click at [322, 174] on icon at bounding box center [318, 168] width 7 height 12
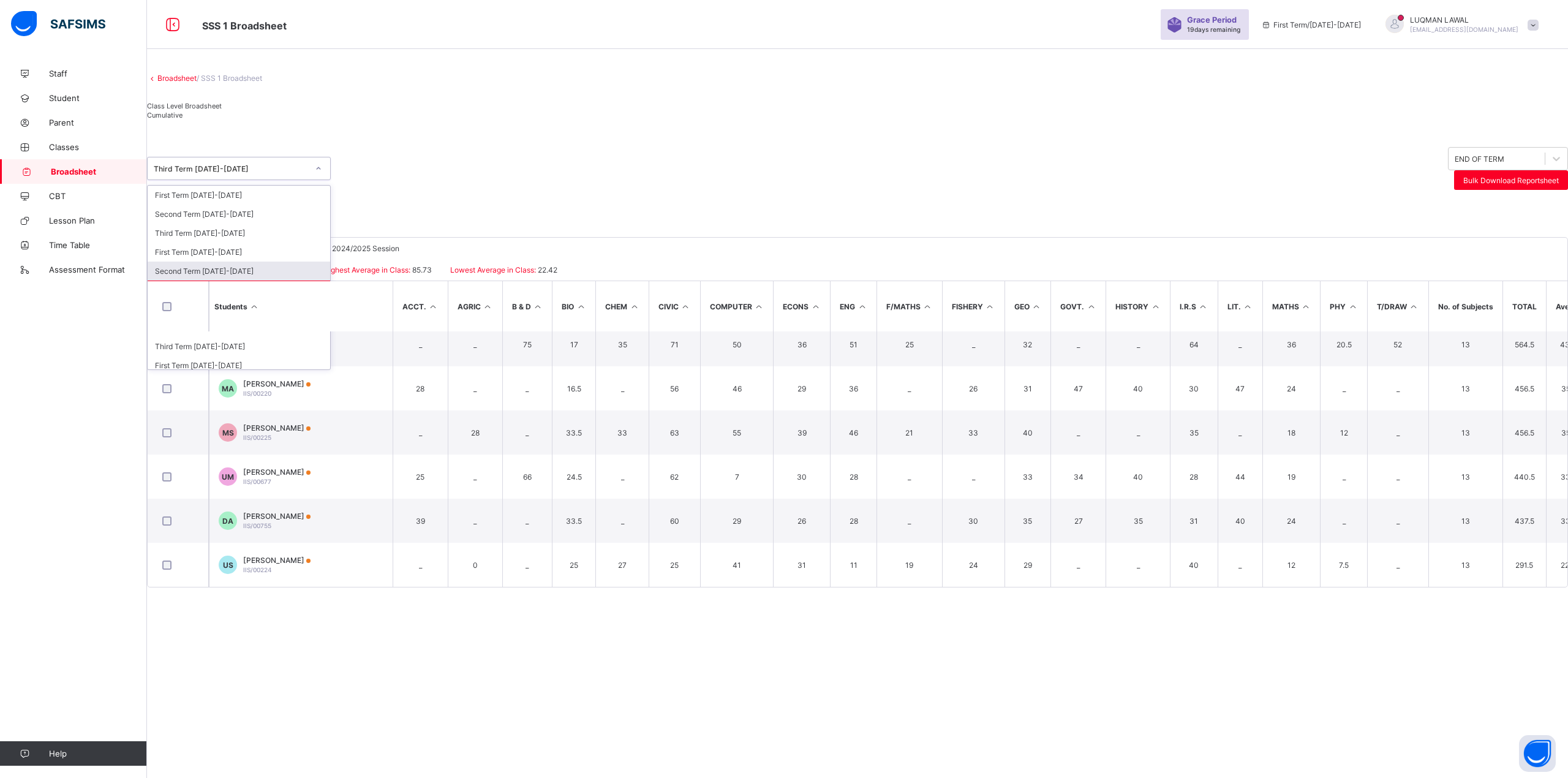
click at [234, 281] on div "Second Term [DATE]-[DATE]" at bounding box center [239, 271] width 182 height 19
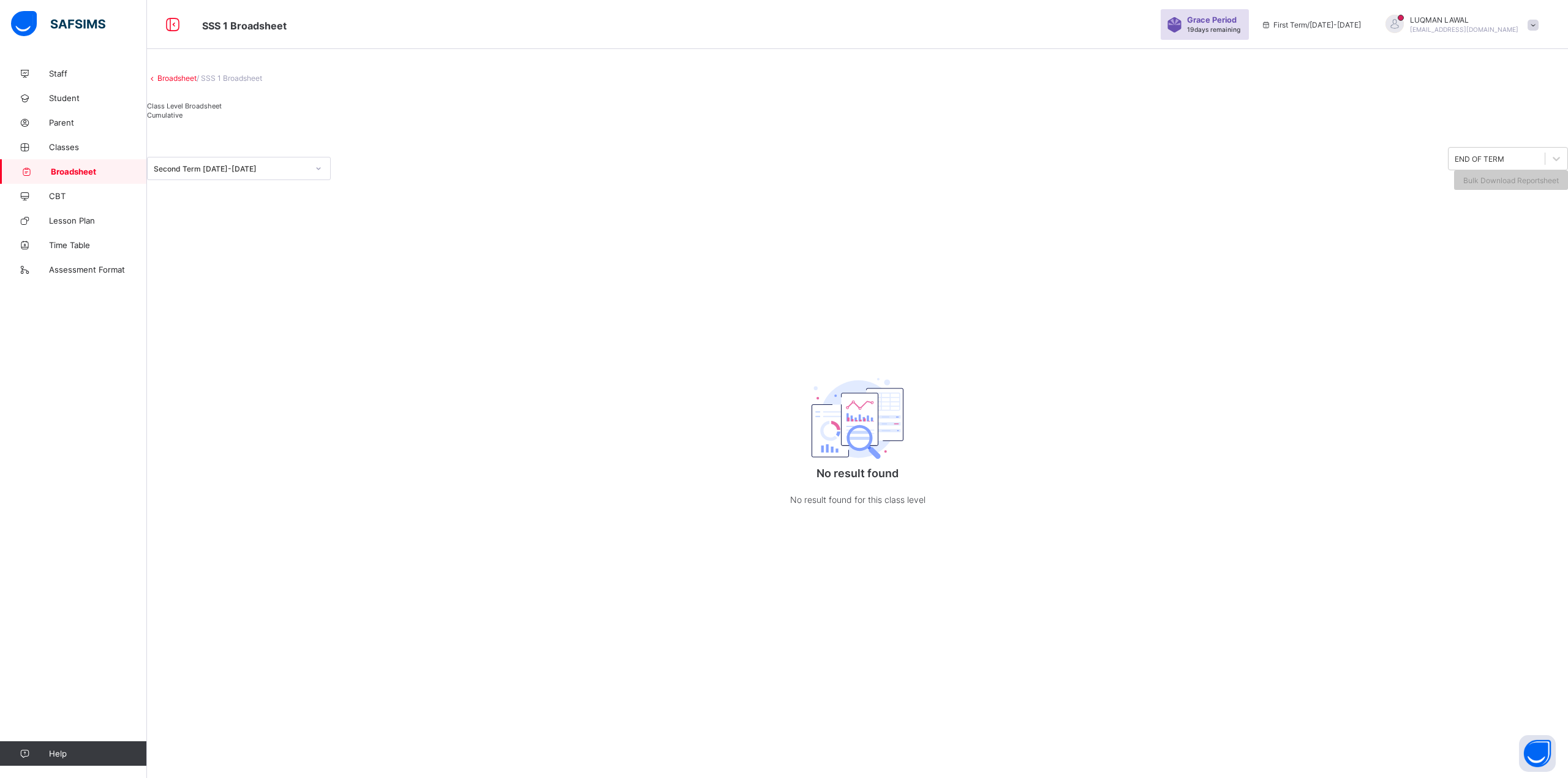
click at [326, 178] on div at bounding box center [318, 168] width 21 height 20
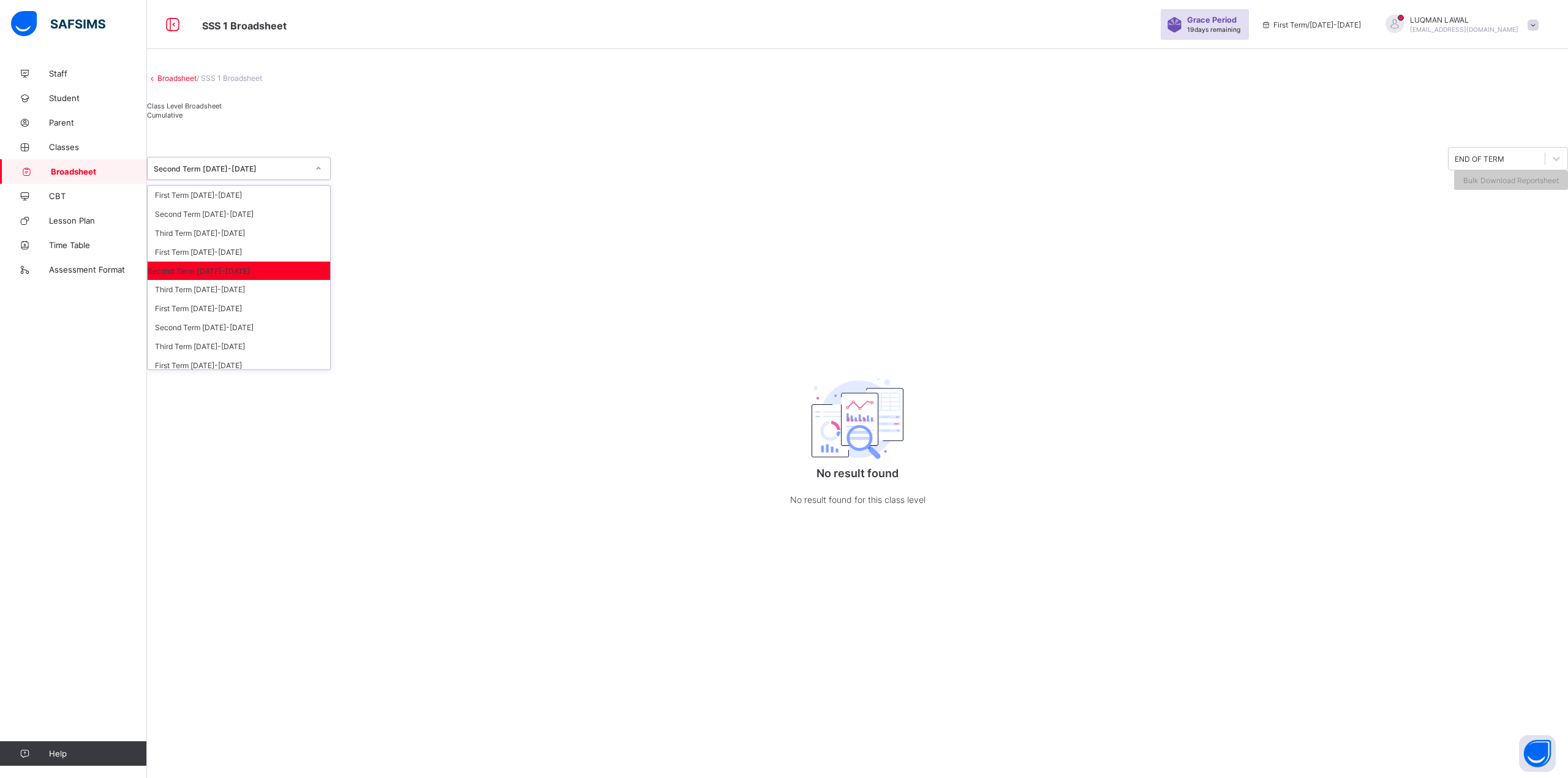
click at [322, 174] on icon at bounding box center [318, 168] width 7 height 12
click at [245, 280] on div "Second Term [DATE]-[DATE]" at bounding box center [239, 270] width 182 height 18
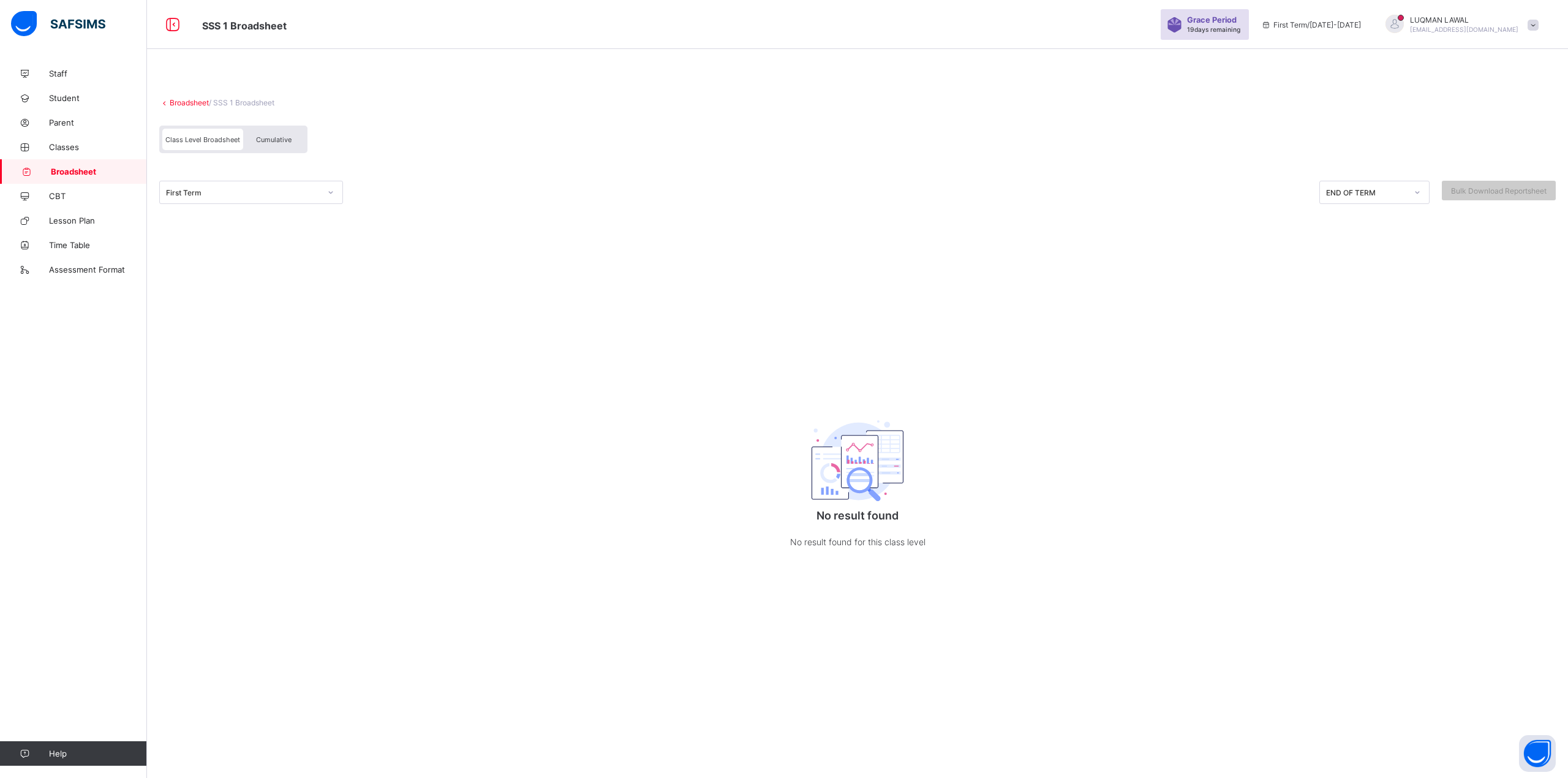
click at [329, 185] on div at bounding box center [331, 192] width 21 height 20
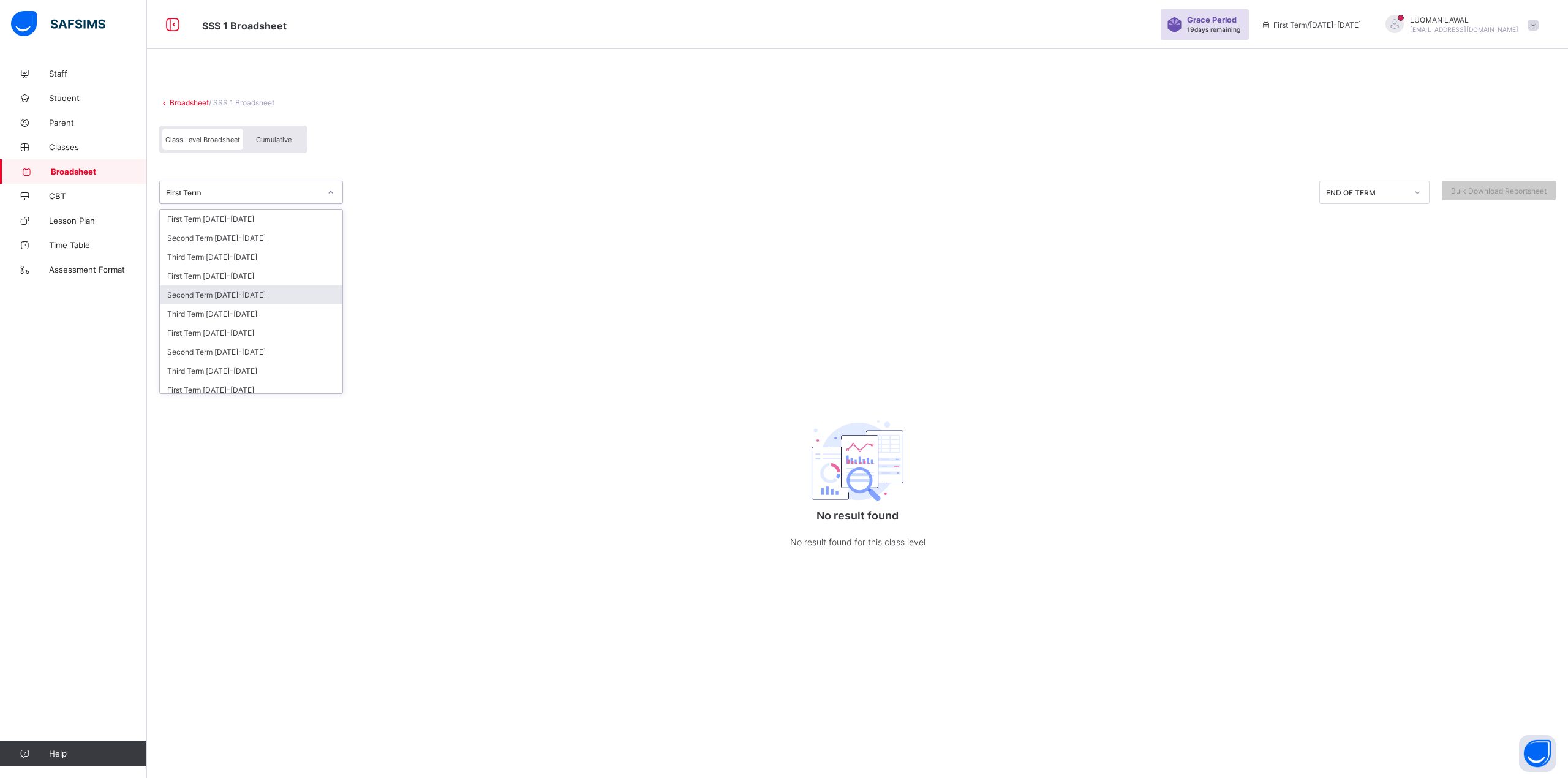
click at [270, 294] on div "Second Term [DATE]-[DATE]" at bounding box center [251, 295] width 182 height 19
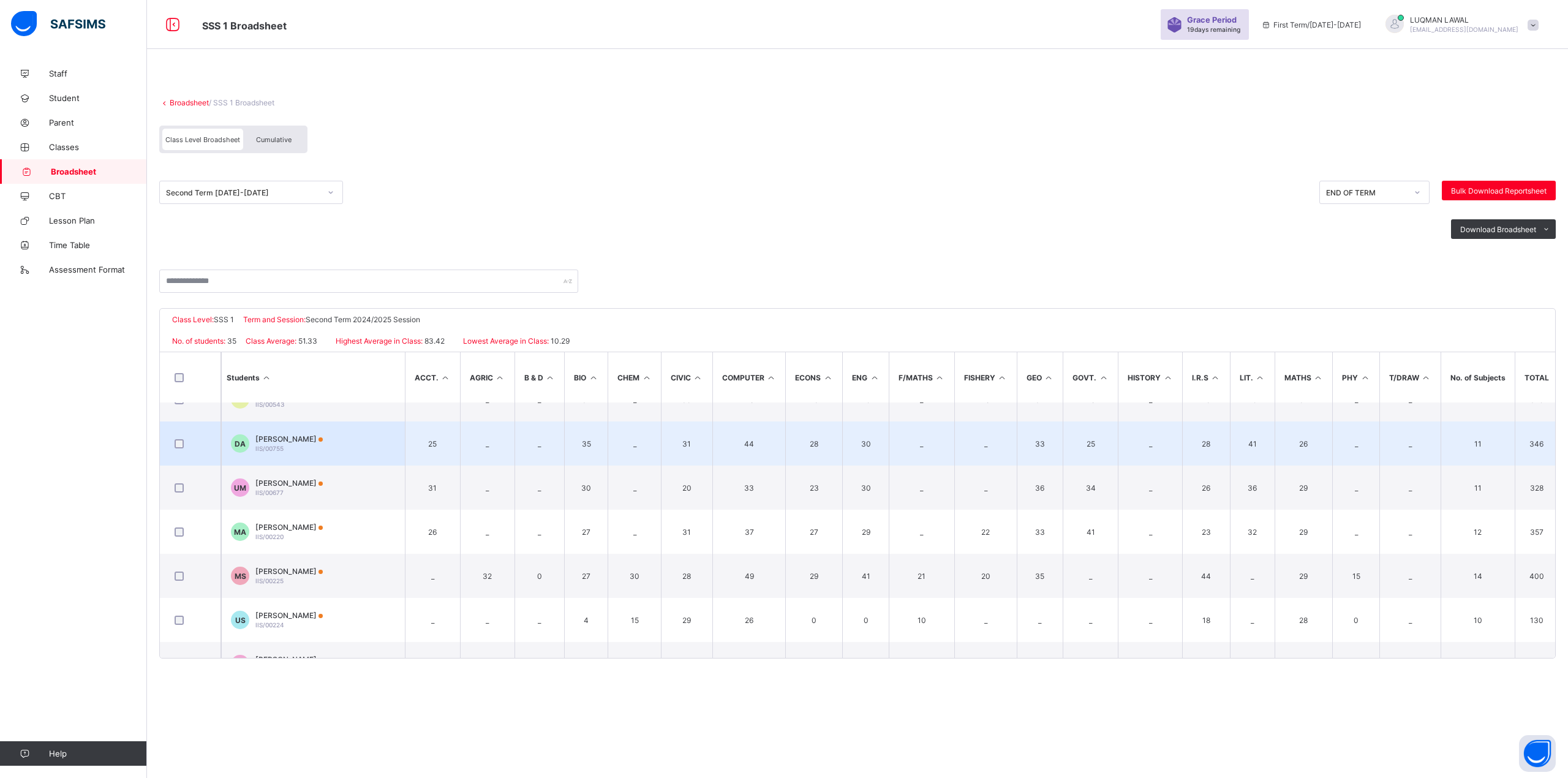
scroll to position [1292, 0]
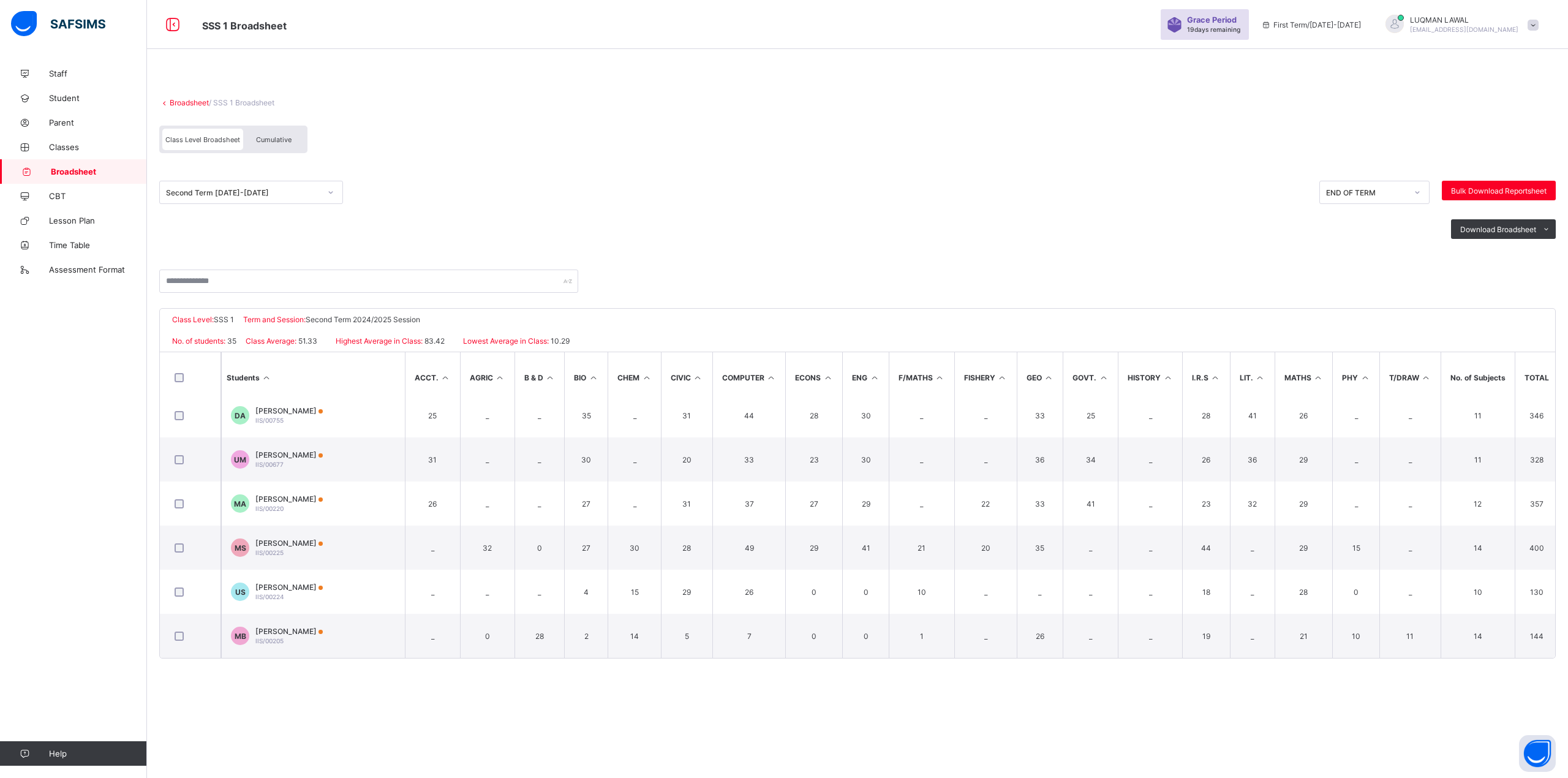
click at [329, 195] on div at bounding box center [331, 192] width 21 height 20
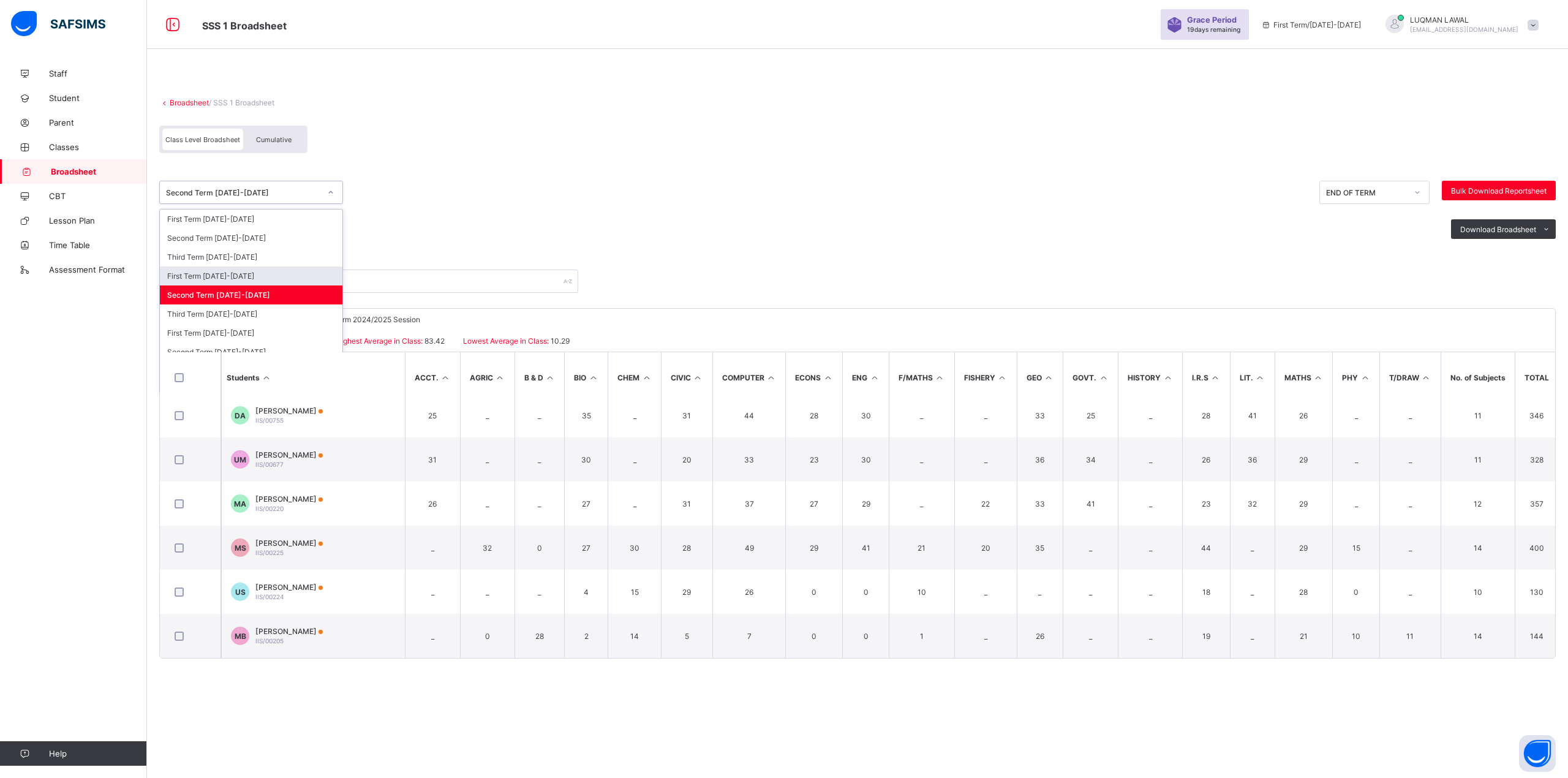
click at [246, 277] on div "First Term [DATE]-[DATE]" at bounding box center [251, 276] width 182 height 19
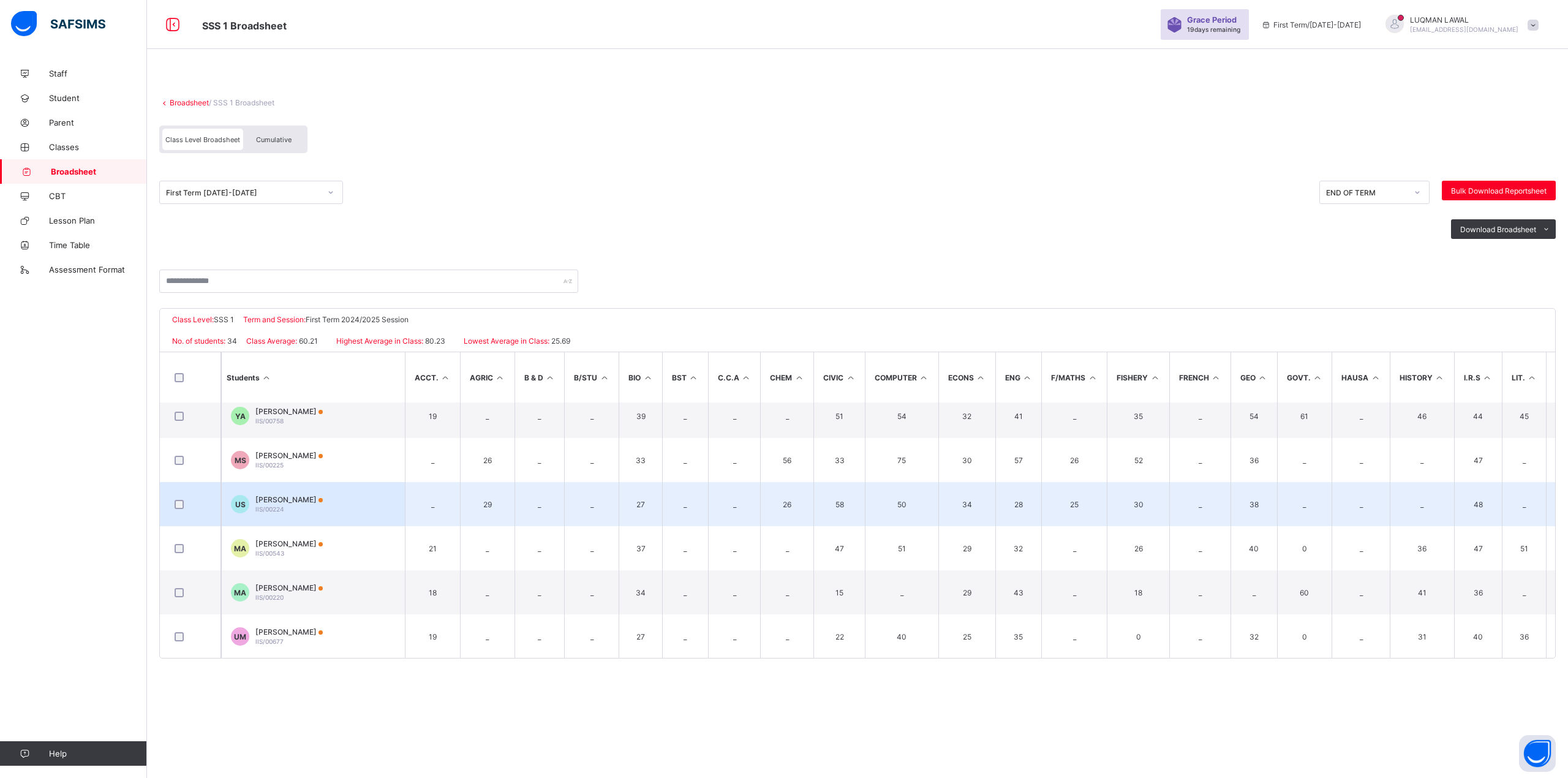
scroll to position [1248, 0]
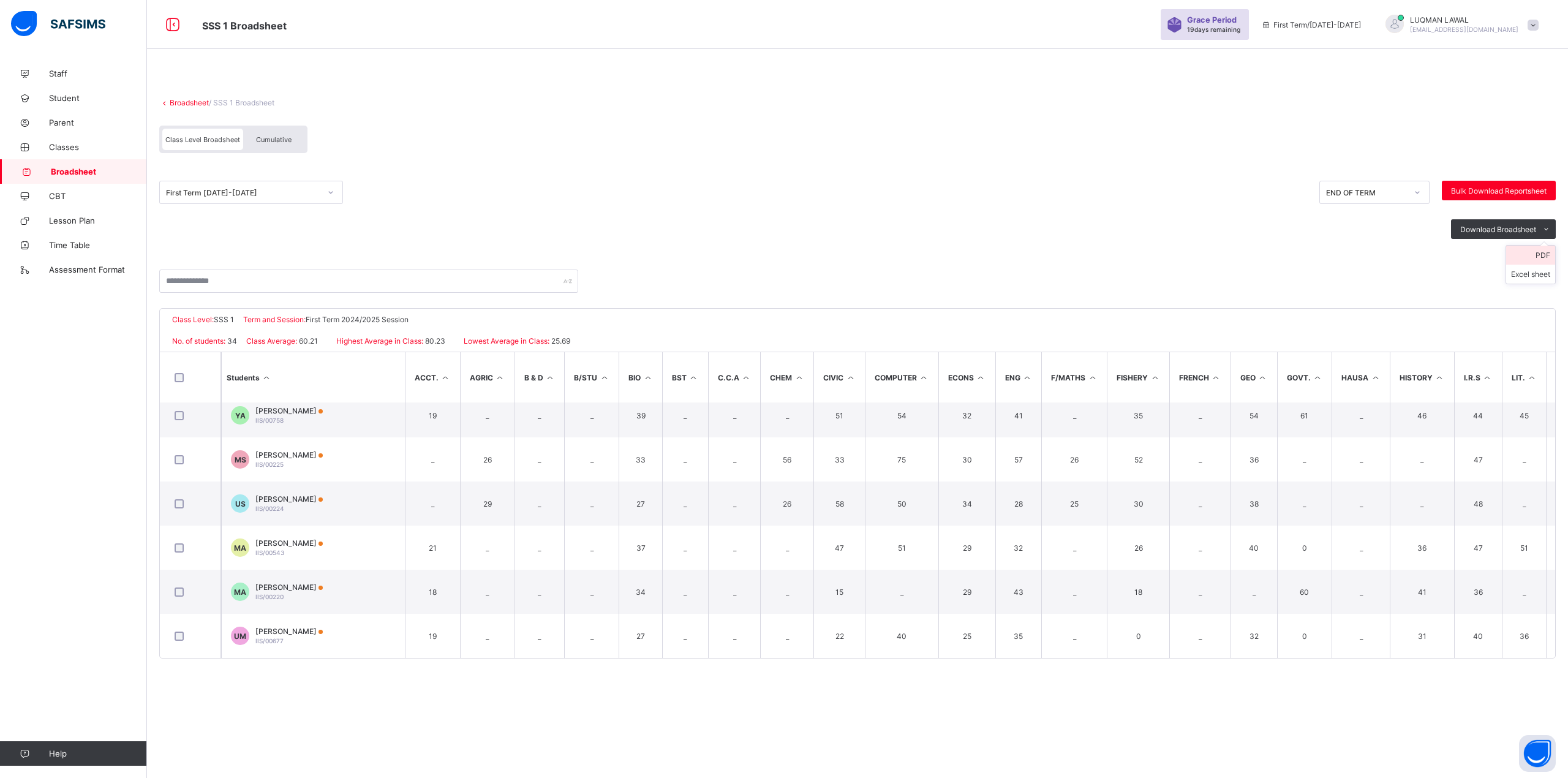
click at [1543, 254] on li "PDF" at bounding box center [1531, 255] width 49 height 19
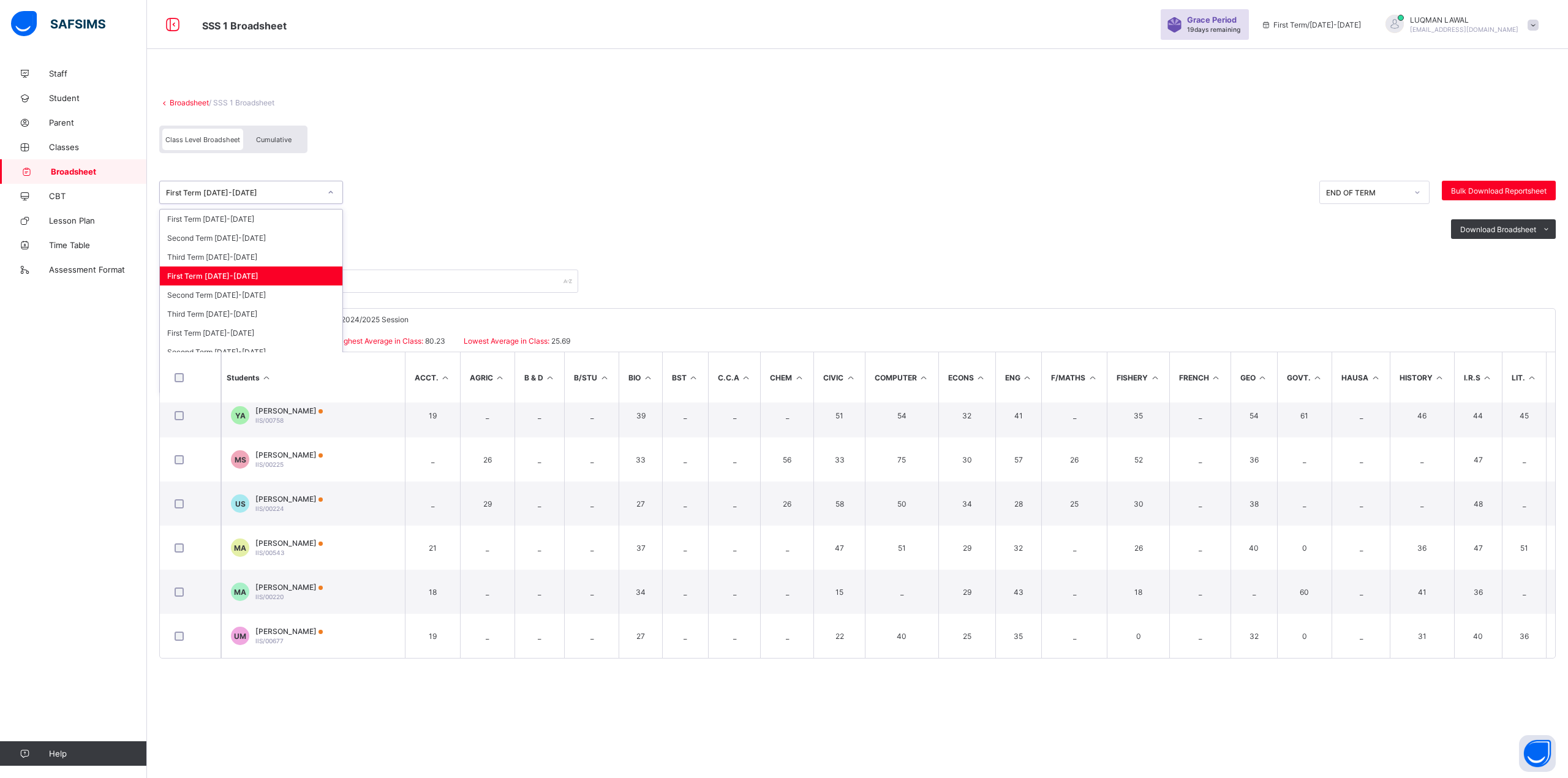
click at [329, 190] on icon at bounding box center [330, 192] width 7 height 12
click at [273, 294] on div "Second Term [DATE]-[DATE]" at bounding box center [251, 295] width 182 height 19
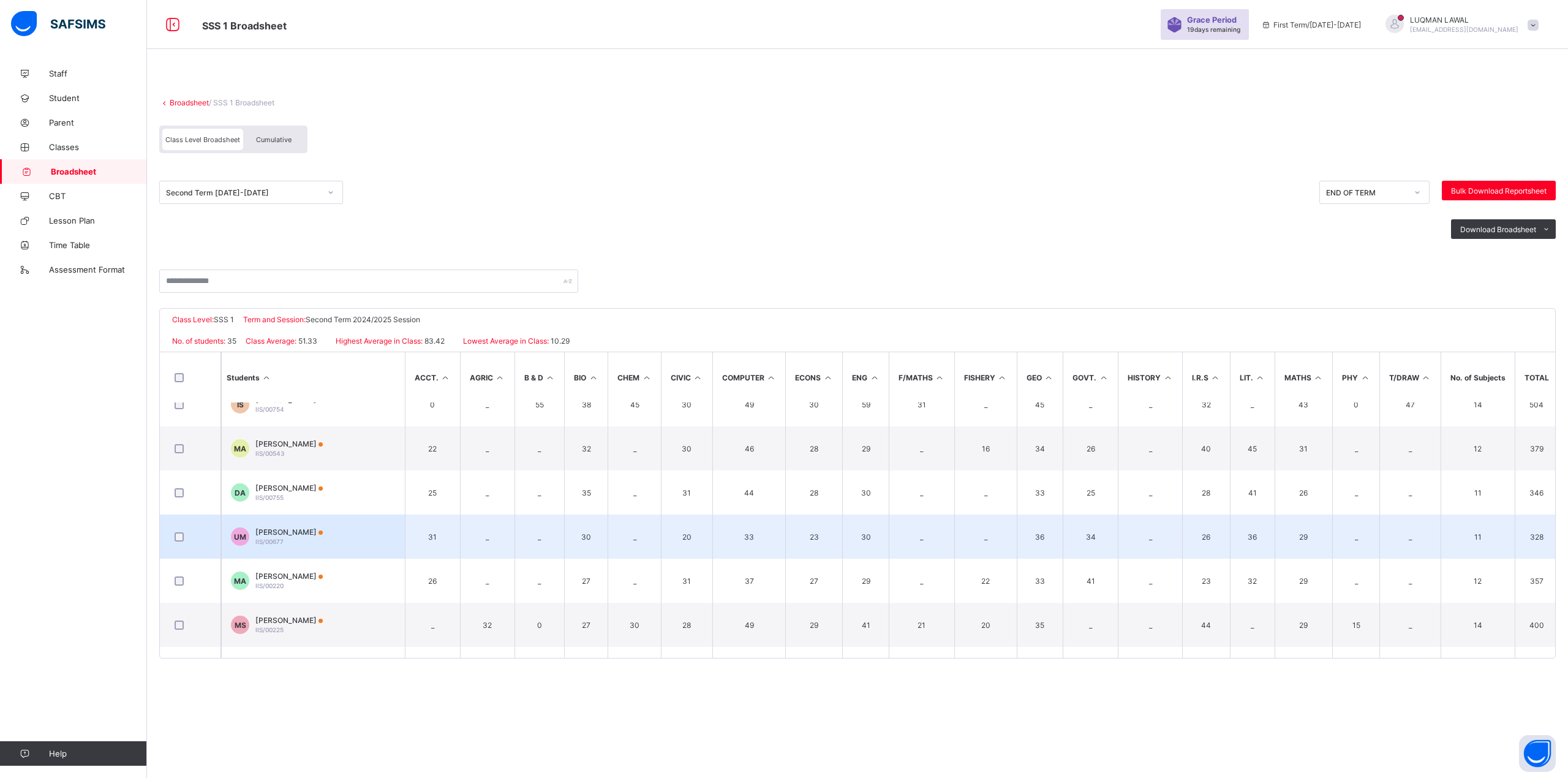
scroll to position [1292, 0]
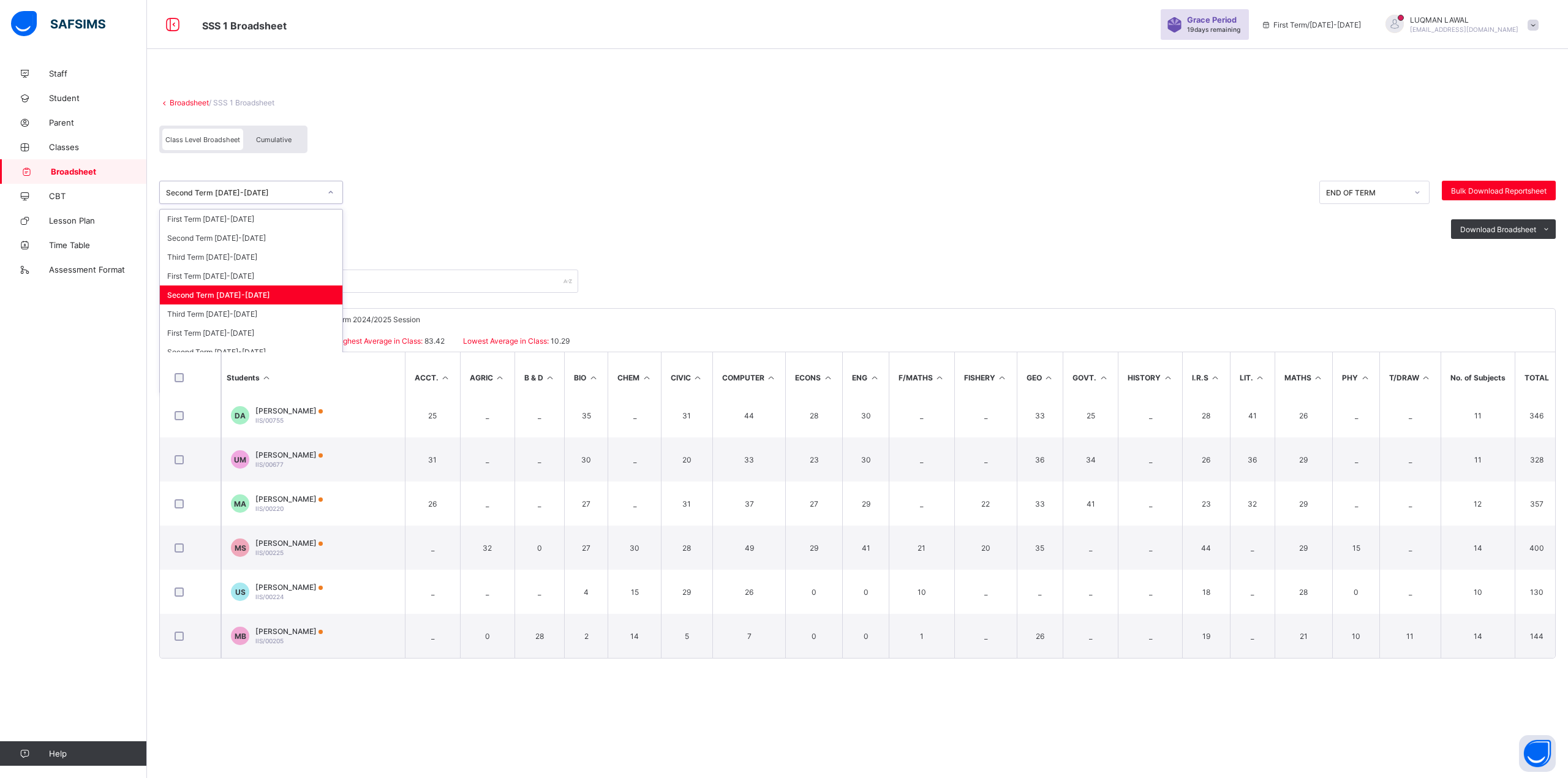
click at [331, 189] on icon at bounding box center [330, 192] width 7 height 12
click at [235, 309] on div "Third Term [DATE]-[DATE]" at bounding box center [251, 314] width 182 height 19
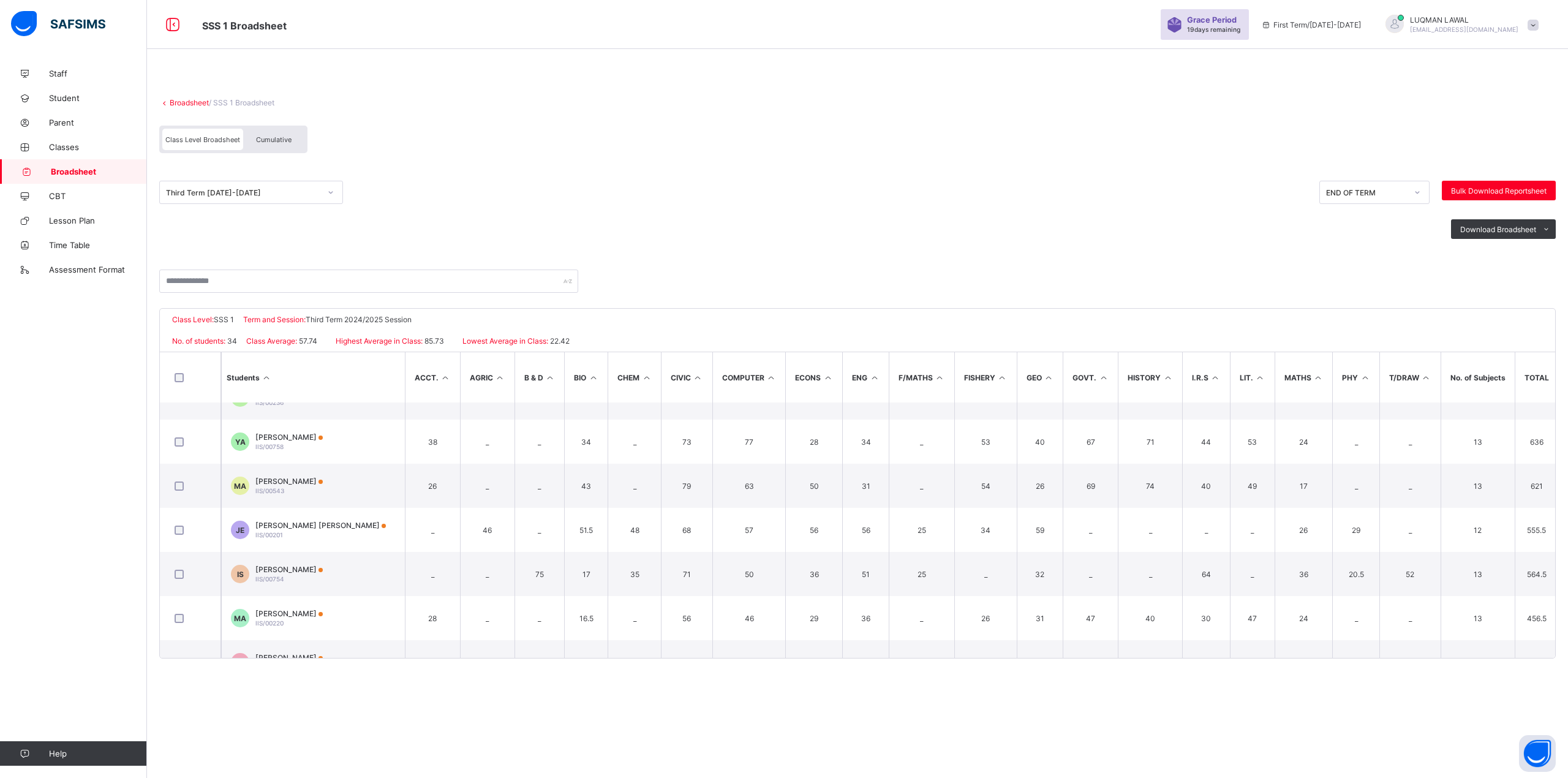
scroll to position [1248, 0]
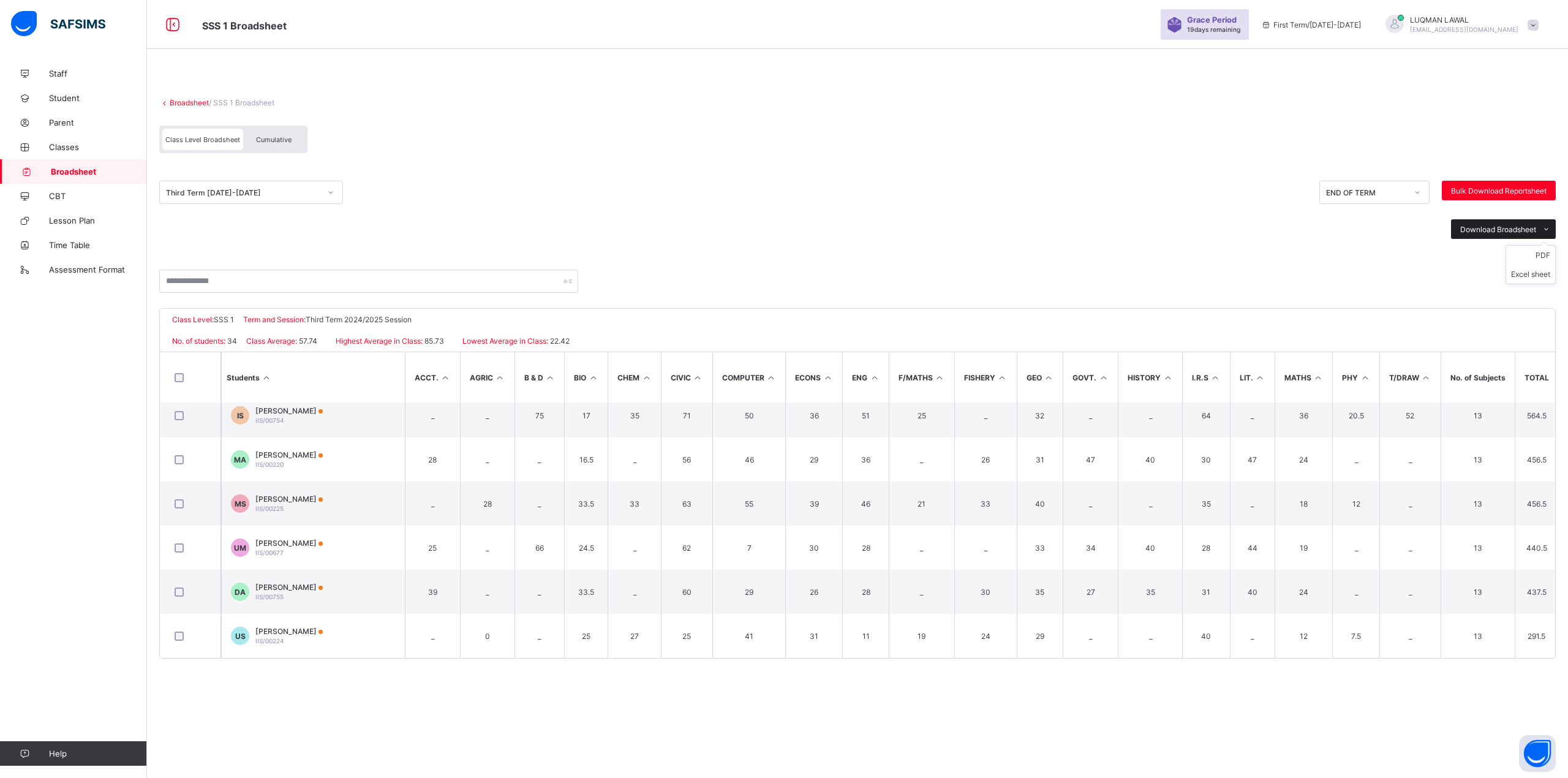
click at [1547, 228] on icon at bounding box center [1546, 229] width 10 height 8
click at [1541, 254] on li "PDF" at bounding box center [1531, 255] width 49 height 19
click at [224, 143] on div "Class Level Broadsheet" at bounding box center [203, 139] width 81 height 21
click at [267, 138] on span "Cumulative" at bounding box center [274, 139] width 36 height 9
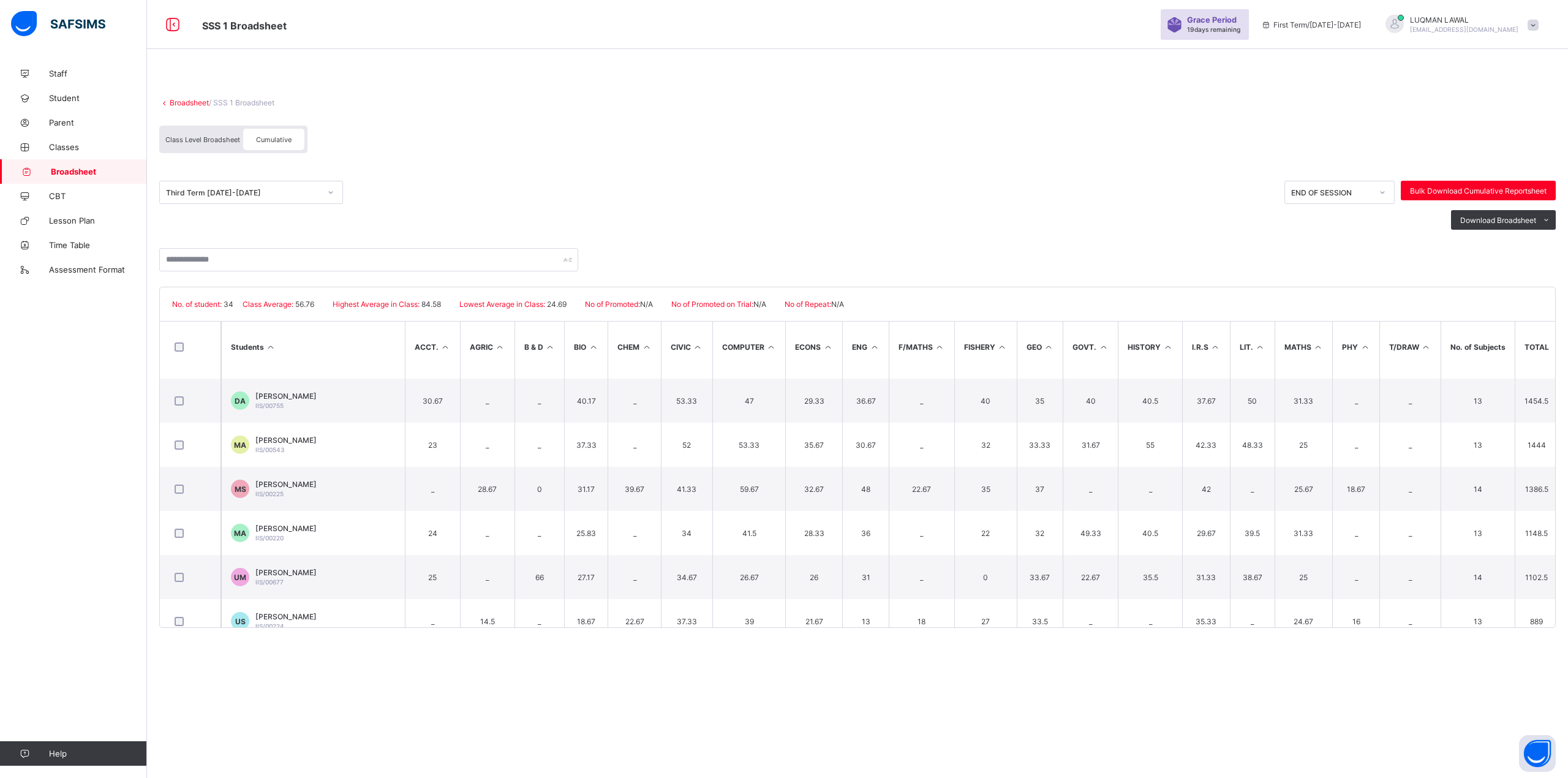
scroll to position [1248, 0]
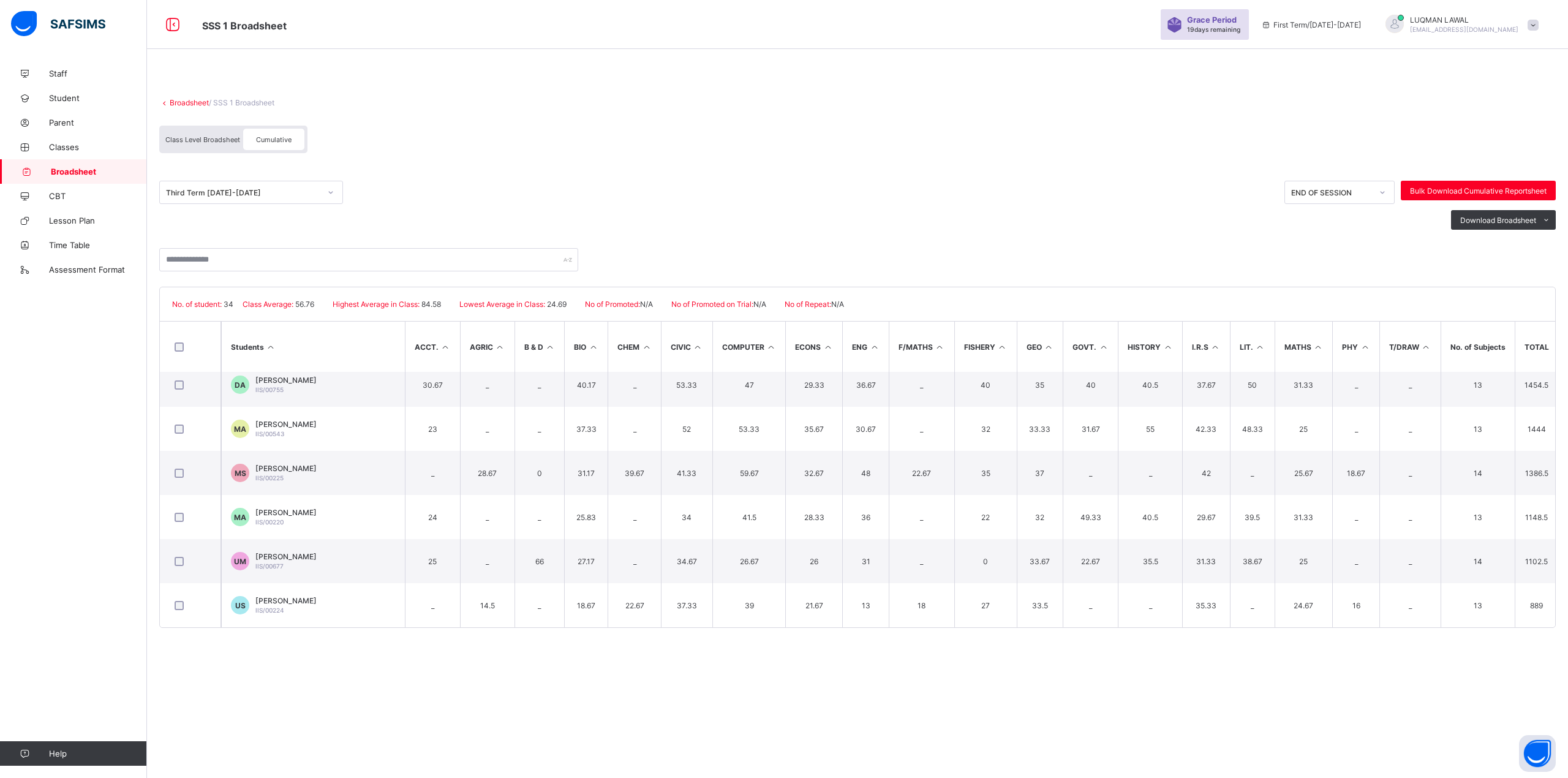
click at [337, 195] on div at bounding box center [331, 192] width 21 height 20
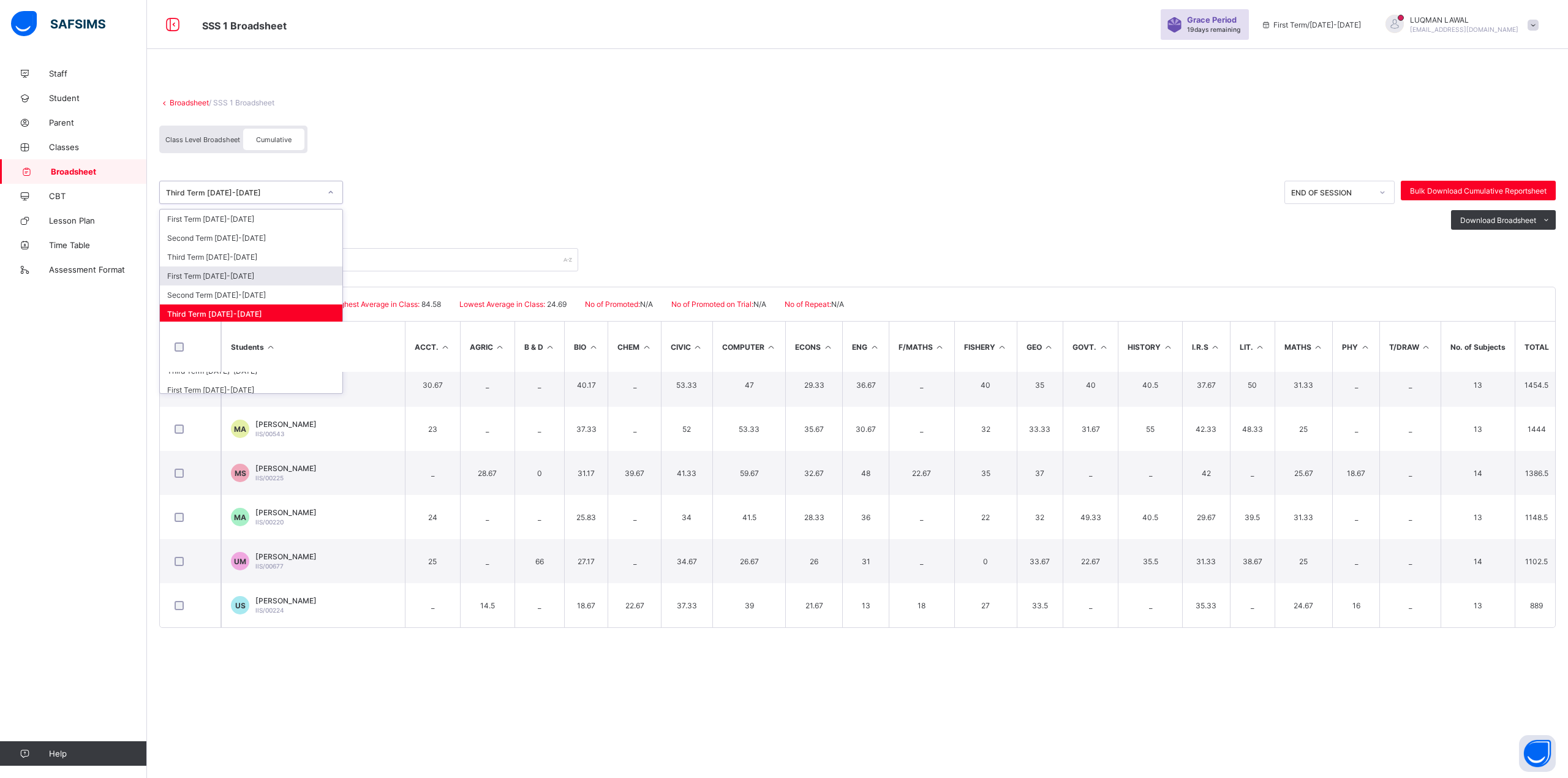
click at [220, 273] on div "First Term [DATE]-[DATE]" at bounding box center [251, 276] width 182 height 19
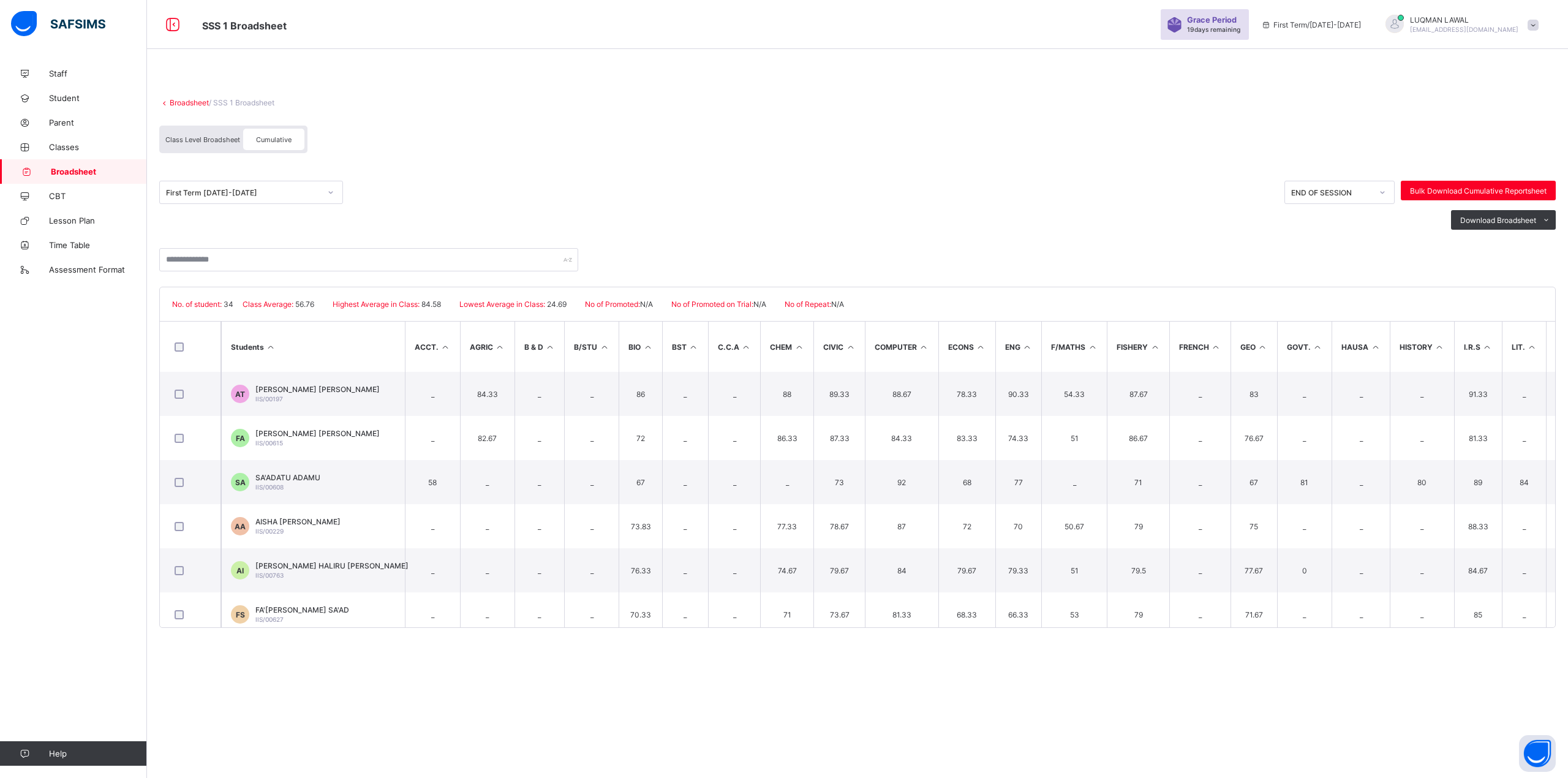
click at [329, 193] on icon at bounding box center [330, 192] width 7 height 12
click at [445, 188] on div "First Term [DATE]-[DATE]" at bounding box center [715, 195] width 1113 height 29
click at [1383, 189] on icon at bounding box center [1382, 192] width 7 height 12
click at [204, 142] on span "Class Level Broadsheet" at bounding box center [203, 139] width 75 height 9
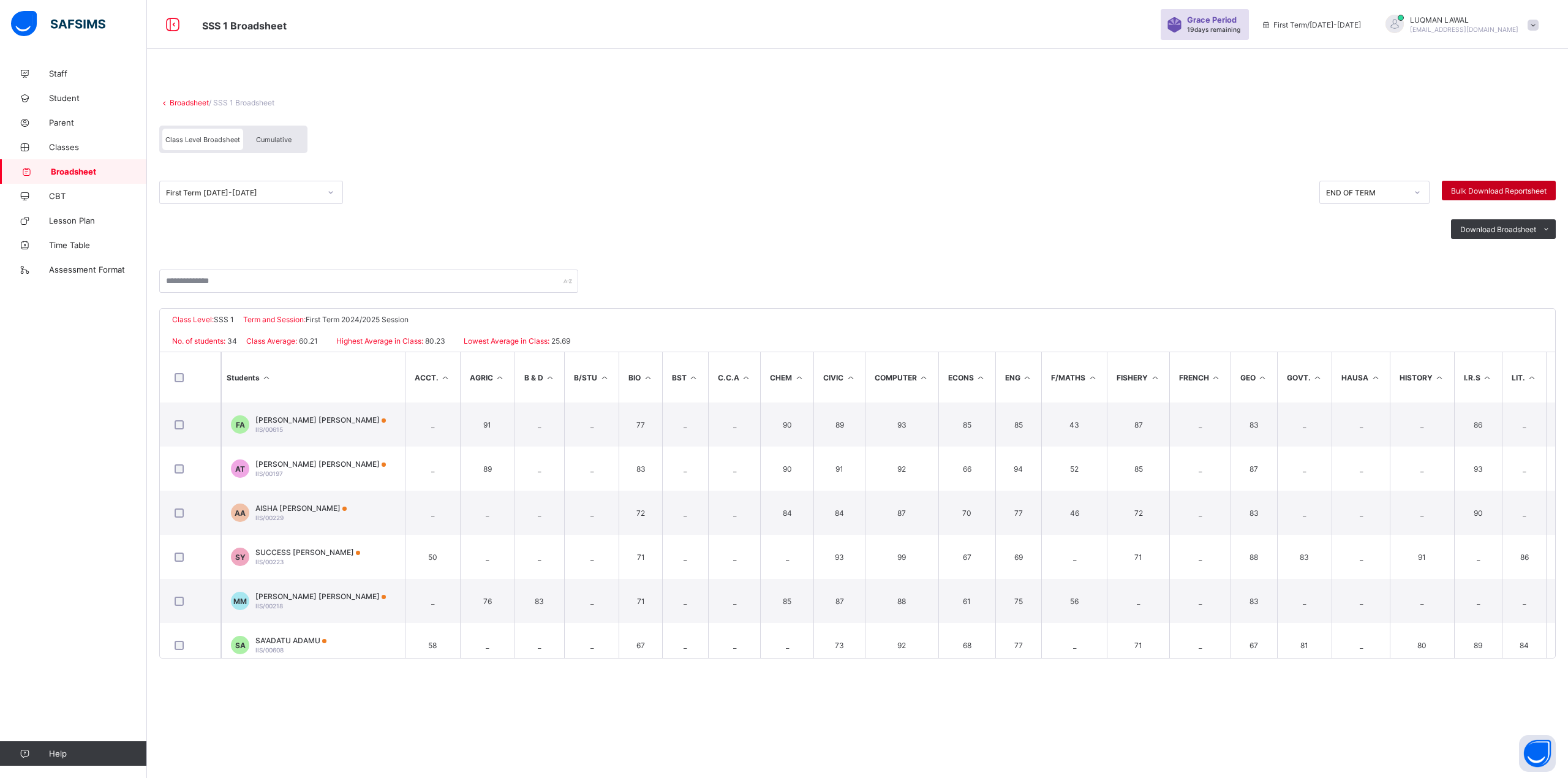
click at [1467, 189] on span "Bulk Download Reportsheet" at bounding box center [1499, 191] width 95 height 10
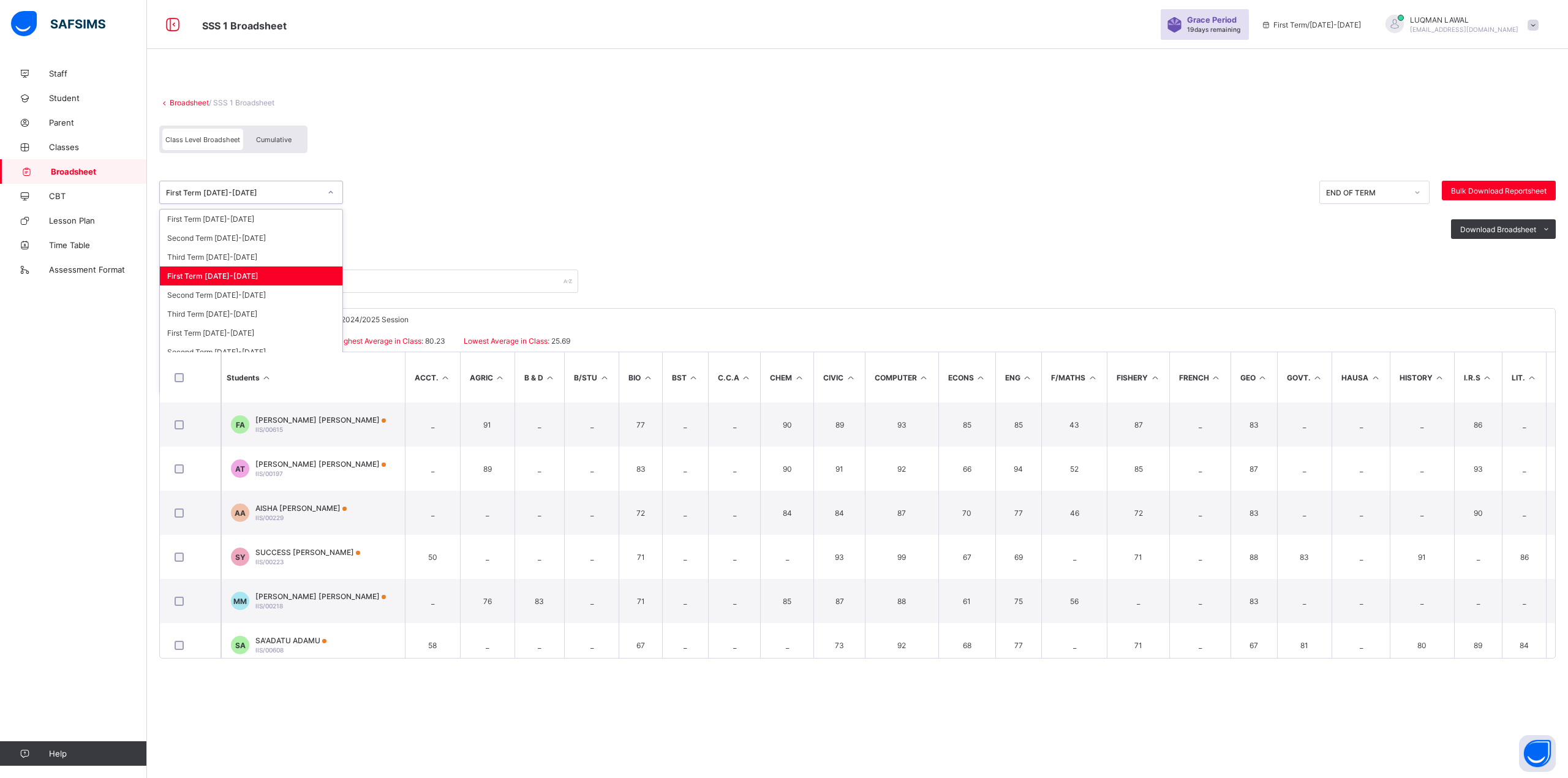
click at [331, 192] on icon at bounding box center [330, 192] width 7 height 12
click at [249, 297] on div "Second Term [DATE]-[DATE]" at bounding box center [251, 295] width 182 height 19
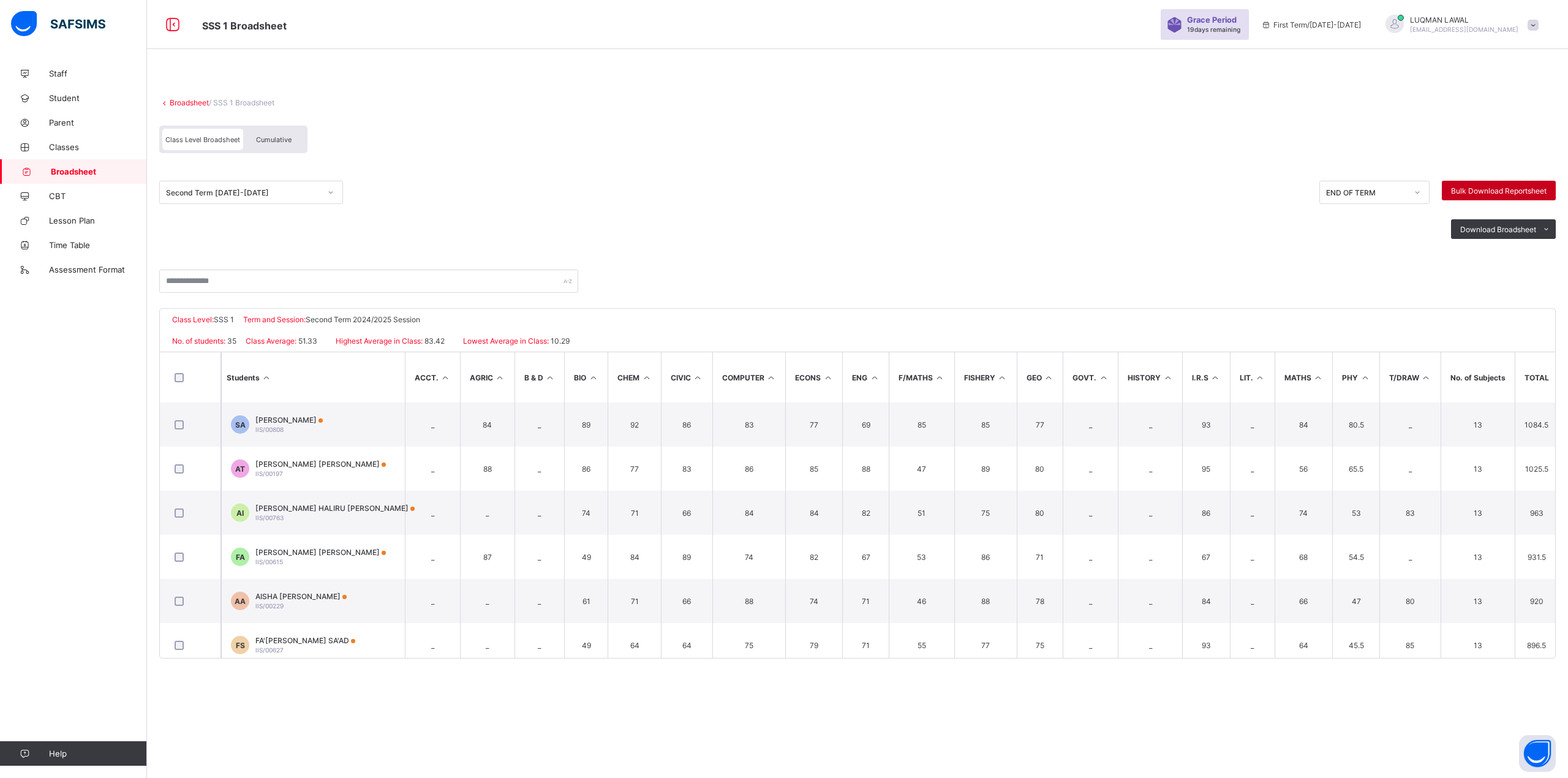
click at [1490, 188] on span "Bulk Download Reportsheet" at bounding box center [1499, 191] width 95 height 10
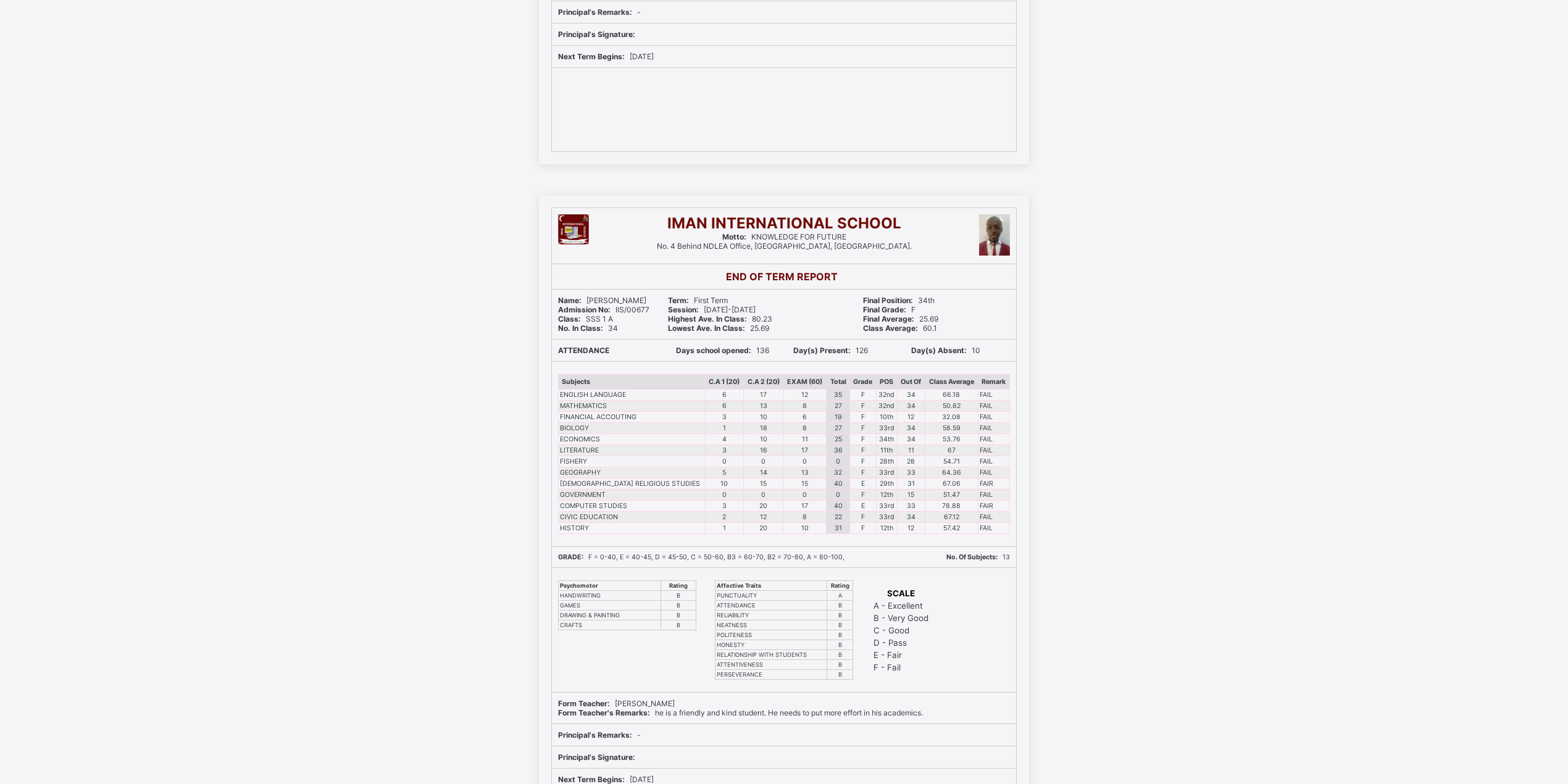
scroll to position [741, 0]
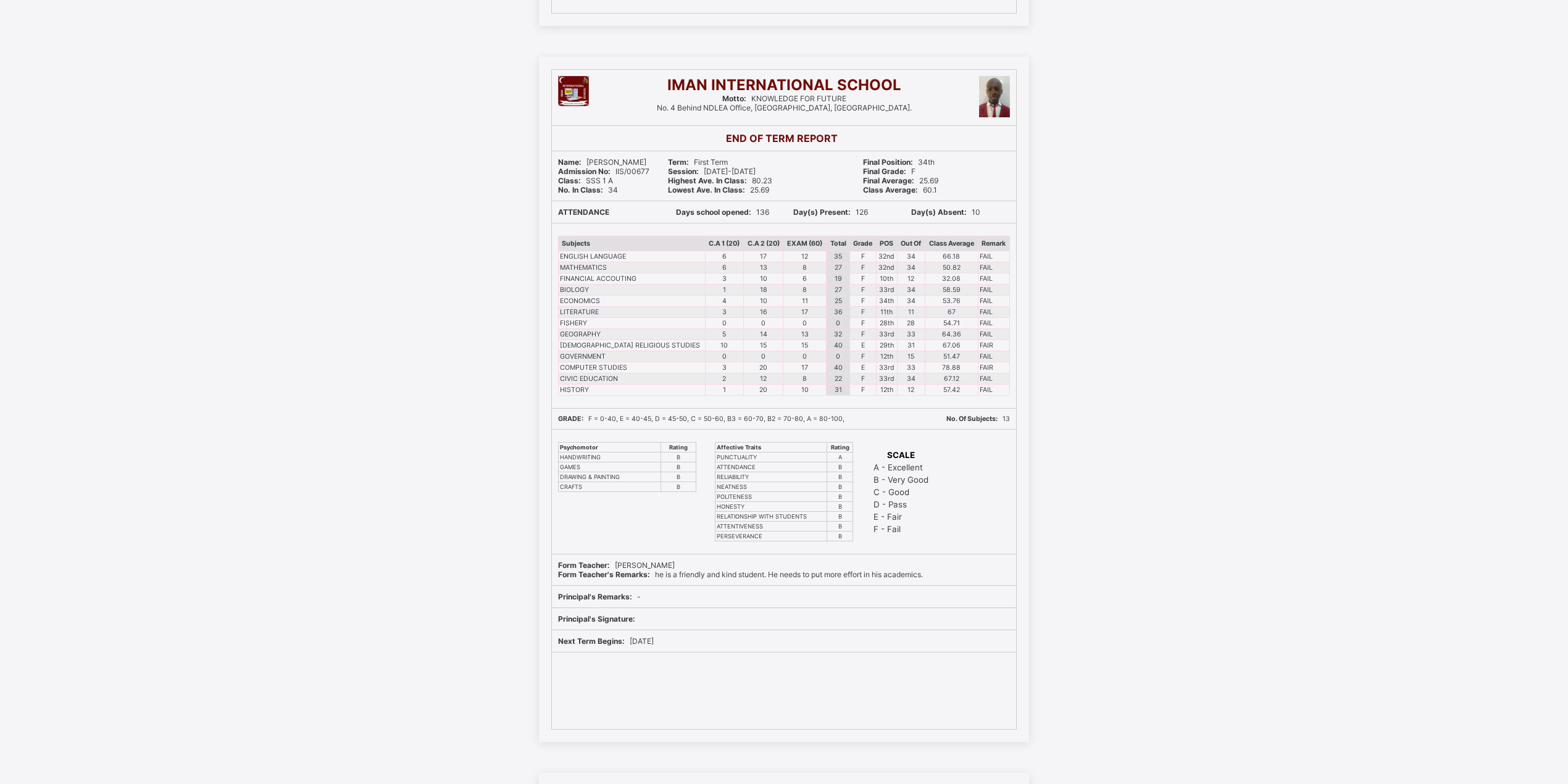
click at [796, 195] on div "Term: First Term Session: 2024-2025 Highest Ave. In Class: 80.23 Lowest Ave. In…" at bounding box center [756, 176] width 189 height 50
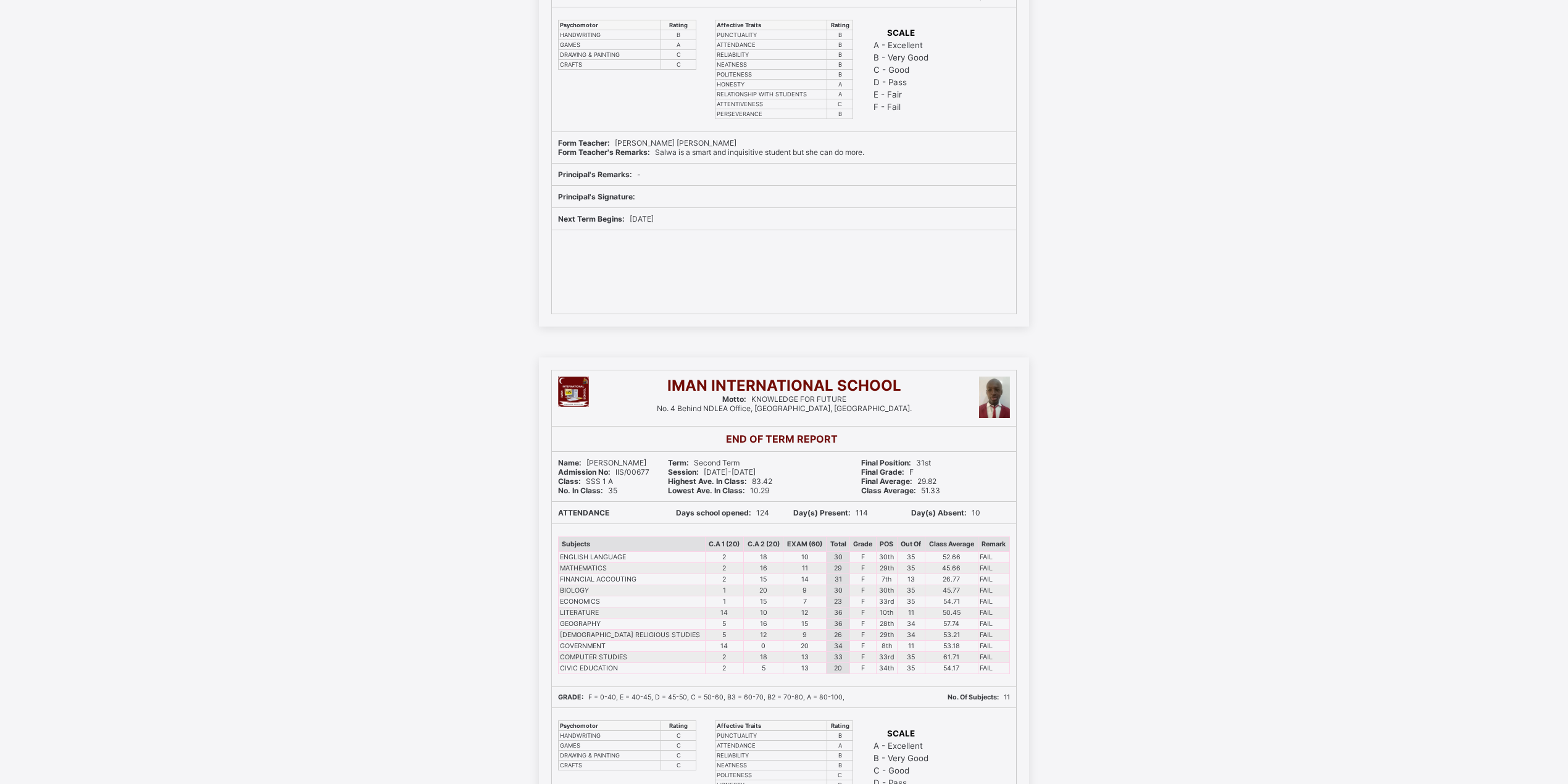
scroll to position [576, 0]
